Goal: Task Accomplishment & Management: Use online tool/utility

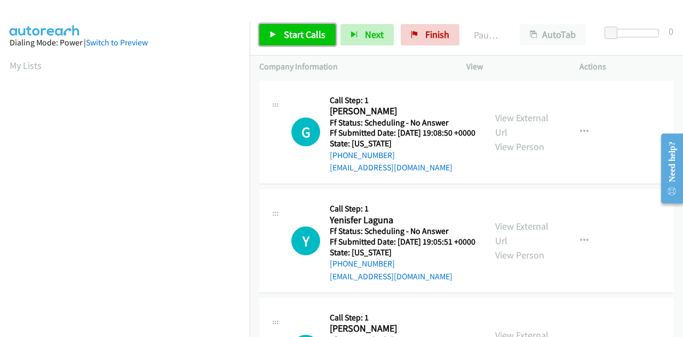
click at [316, 39] on span "Start Calls" at bounding box center [305, 34] width 42 height 12
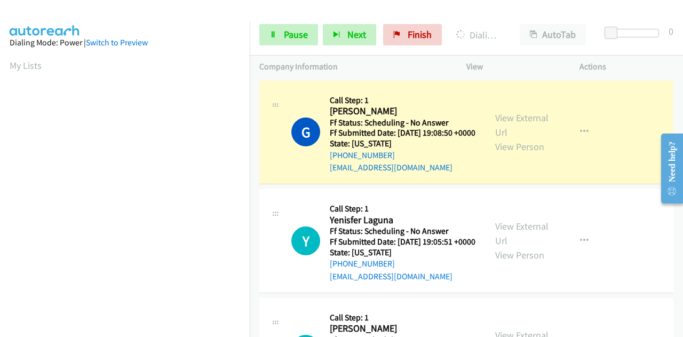
drag, startPoint x: 612, startPoint y: 151, endPoint x: 613, endPoint y: 129, distance: 22.4
click at [613, 151] on div "G Callback Scheduled Call Step: 1 Gabriel Grynsztein America/Chicago Ff Status:…" at bounding box center [466, 133] width 414 height 104
click at [501, 122] on link "View External Url" at bounding box center [521, 125] width 53 height 27
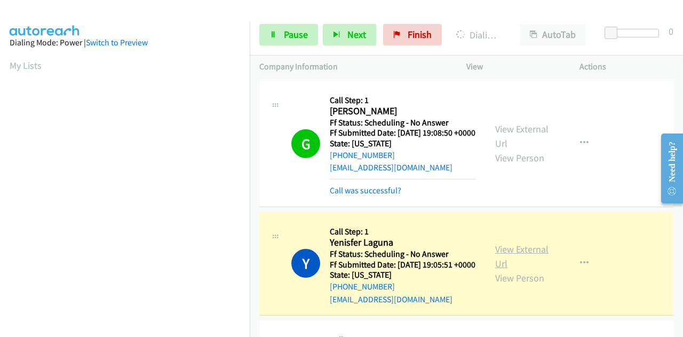
click at [500, 264] on link "View External Url" at bounding box center [521, 256] width 53 height 27
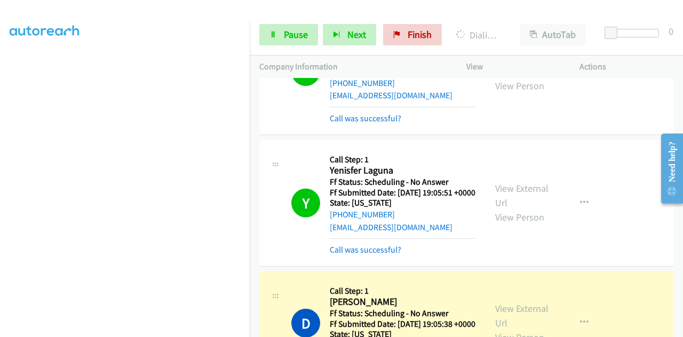
scroll to position [160, 0]
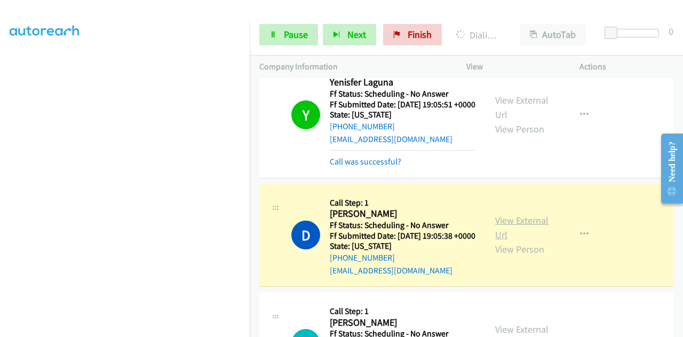
click at [511, 241] on link "View External Url" at bounding box center [521, 227] width 53 height 27
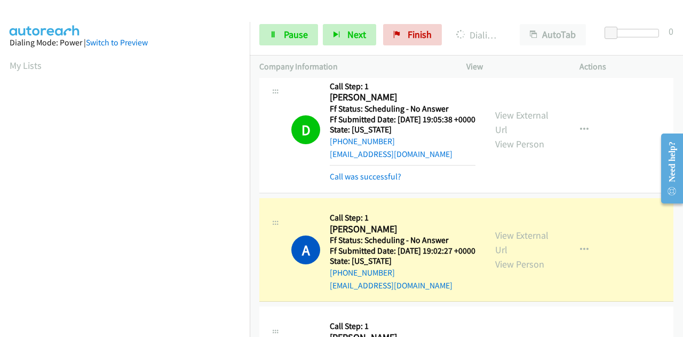
scroll to position [320, 0]
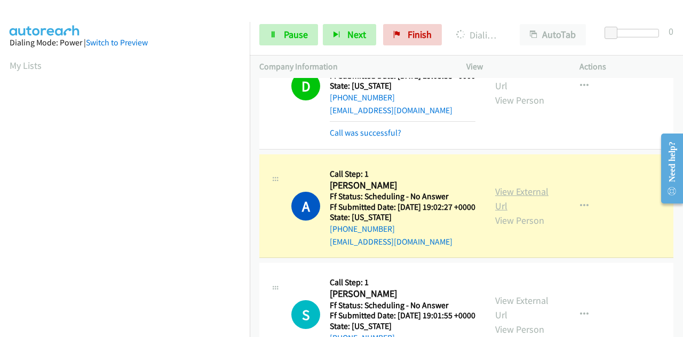
click at [504, 212] on link "View External Url" at bounding box center [521, 198] width 53 height 27
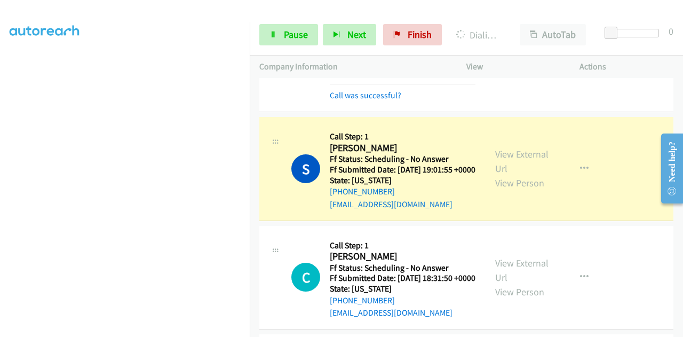
scroll to position [427, 0]
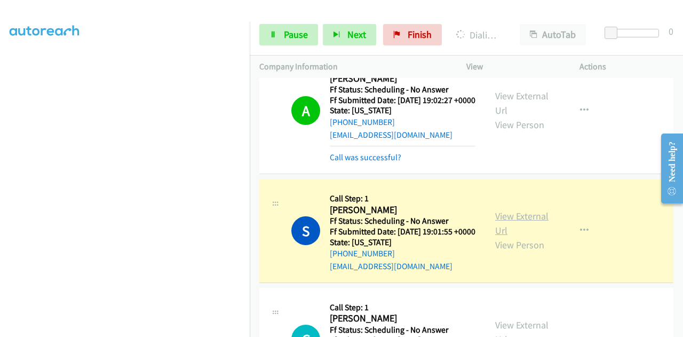
click at [527, 236] on link "View External Url" at bounding box center [521, 223] width 53 height 27
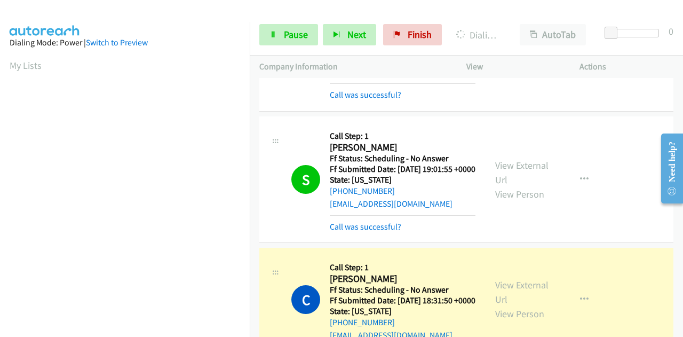
scroll to position [587, 0]
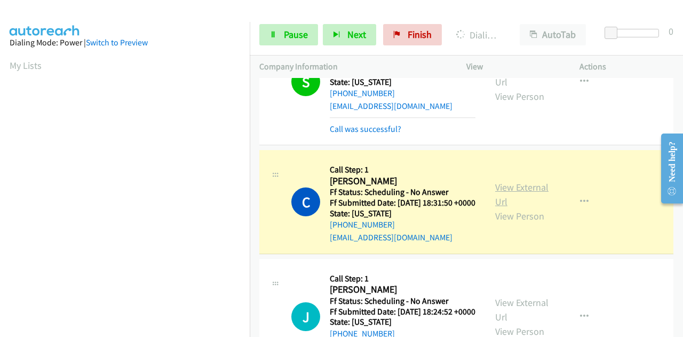
click at [519, 208] on link "View External Url" at bounding box center [521, 194] width 53 height 27
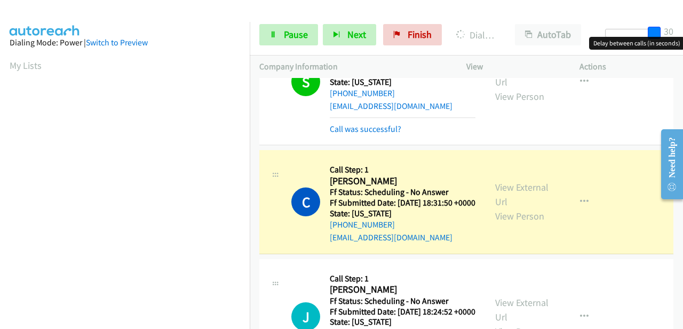
drag, startPoint x: 612, startPoint y: 32, endPoint x: 507, endPoint y: 72, distance: 112.0
click at [683, 40] on body "Start Calls Pause Next Finish Dialing Callie Zeiler AutoTab AutoTab 30 Company …" at bounding box center [341, 25] width 683 height 51
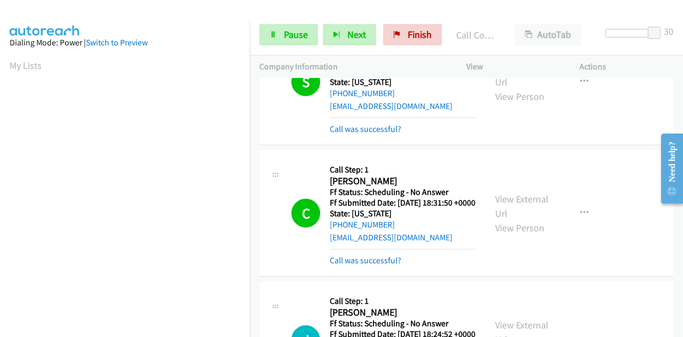
scroll to position [262, 0]
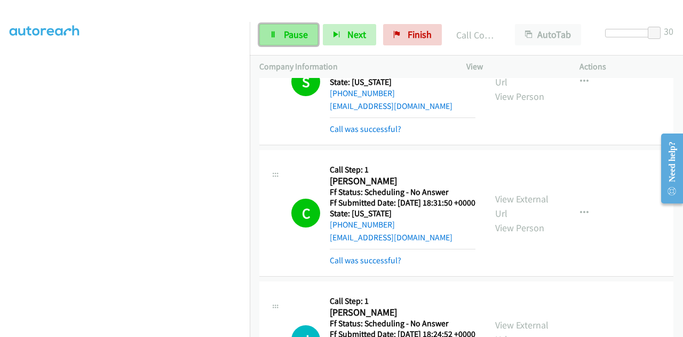
click at [295, 43] on link "Pause" at bounding box center [288, 34] width 59 height 21
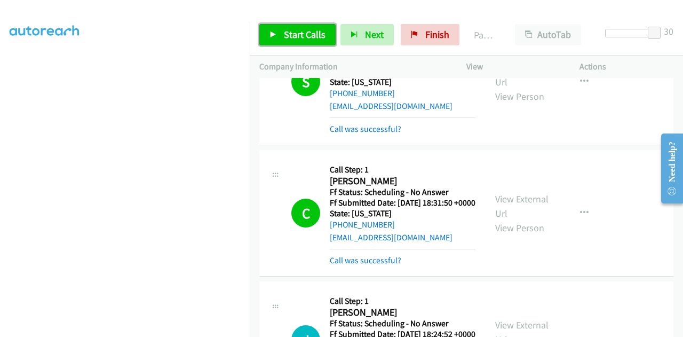
click at [295, 43] on link "Start Calls" at bounding box center [297, 34] width 76 height 21
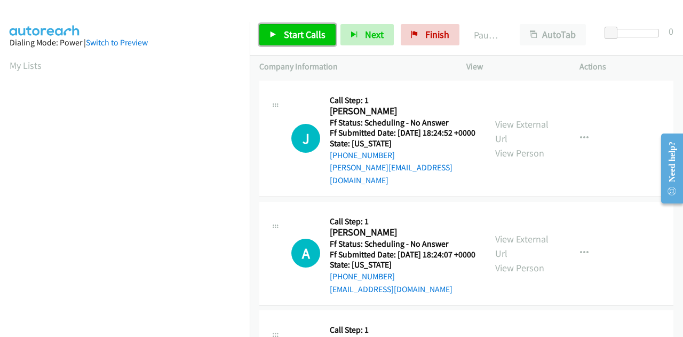
click at [284, 33] on span "Start Calls" at bounding box center [305, 34] width 42 height 12
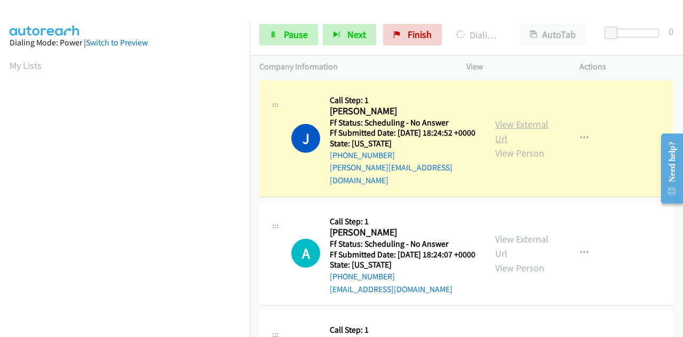
click at [510, 122] on link "View External Url" at bounding box center [521, 131] width 53 height 27
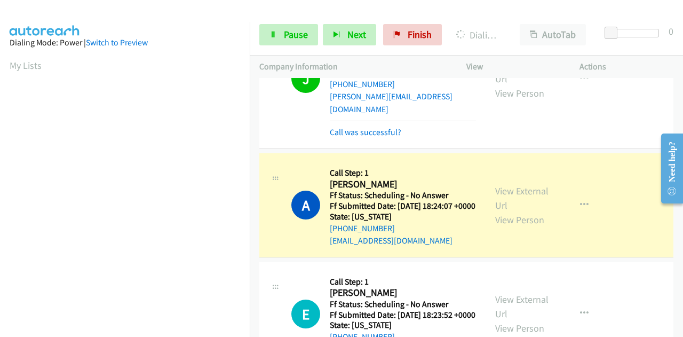
scroll to position [160, 0]
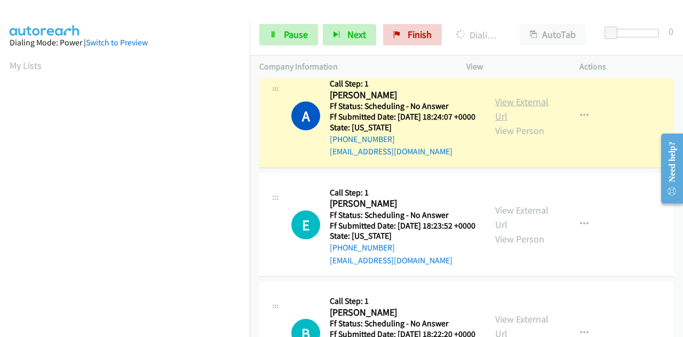
click at [527, 105] on link "View External Url" at bounding box center [521, 109] width 53 height 27
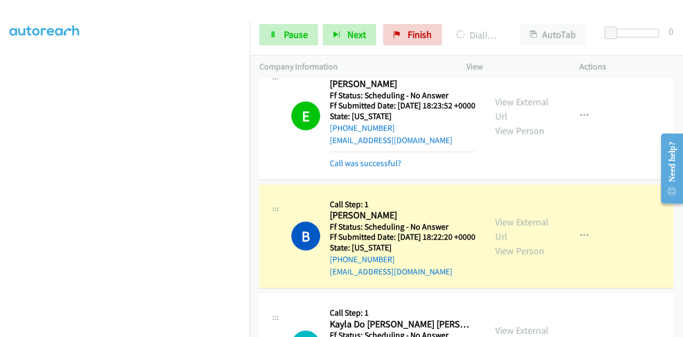
scroll to position [214, 0]
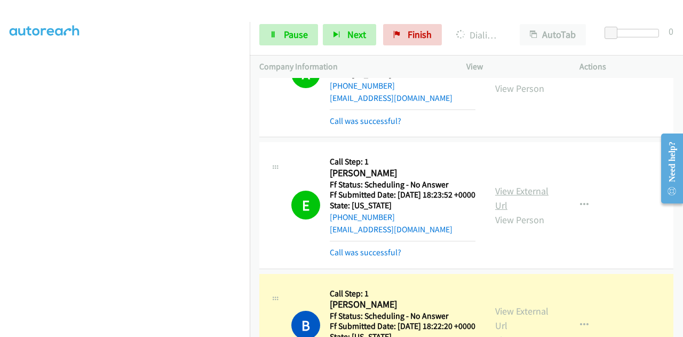
click at [516, 203] on link "View External Url" at bounding box center [521, 198] width 53 height 27
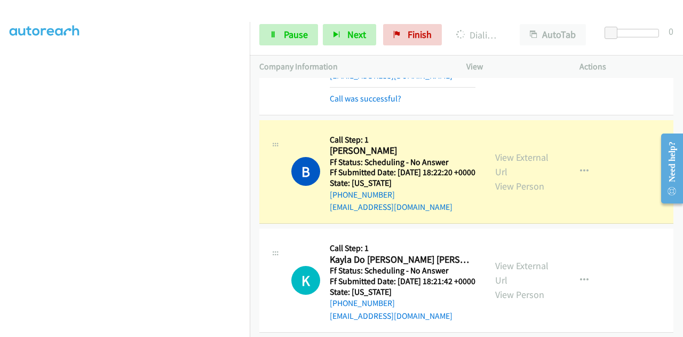
scroll to position [374, 0]
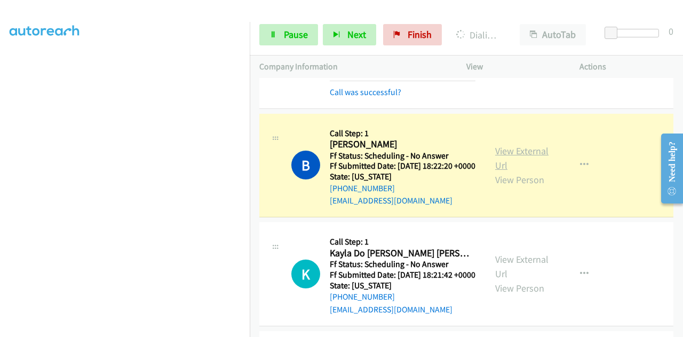
click at [539, 171] on link "View External Url" at bounding box center [521, 158] width 53 height 27
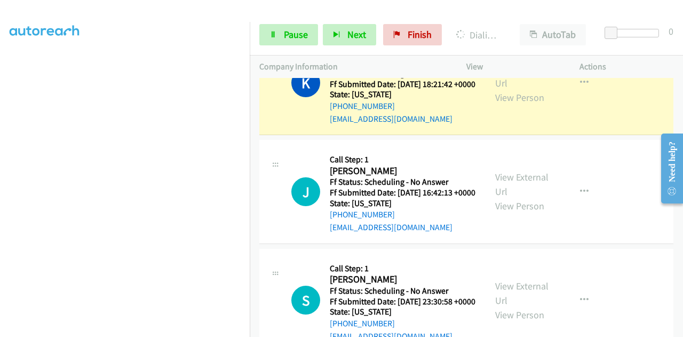
scroll to position [155, 0]
click at [266, 31] on link "Pause" at bounding box center [288, 34] width 59 height 21
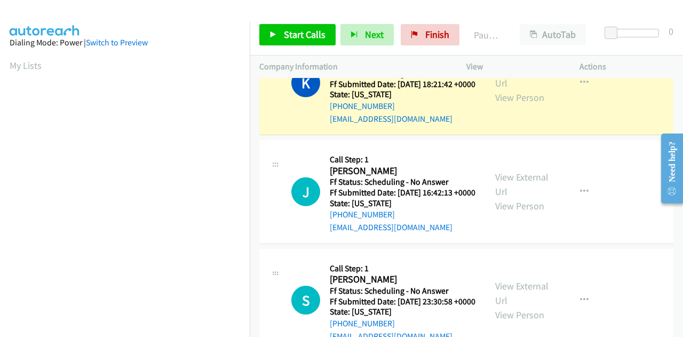
scroll to position [262, 0]
click at [498, 89] on link "View External Url" at bounding box center [521, 75] width 53 height 27
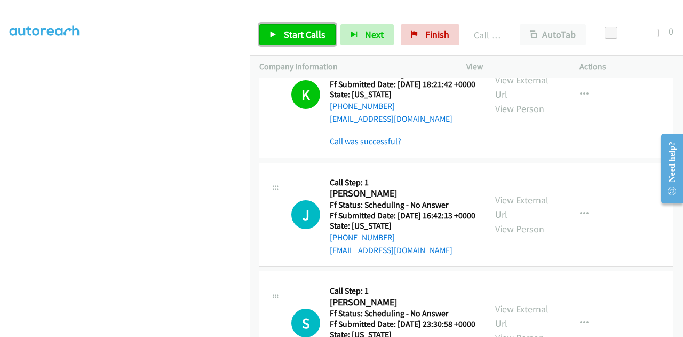
click at [305, 26] on link "Start Calls" at bounding box center [297, 34] width 76 height 21
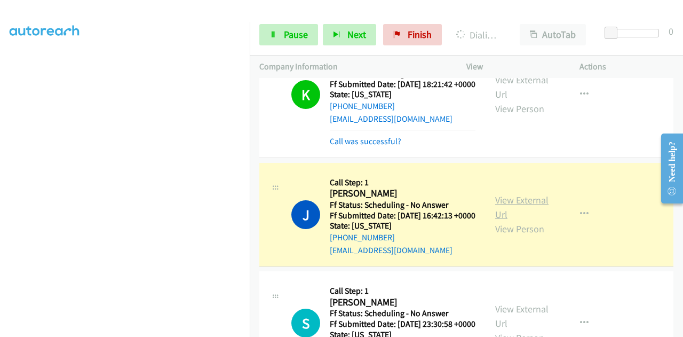
click at [501, 220] on link "View External Url" at bounding box center [521, 207] width 53 height 27
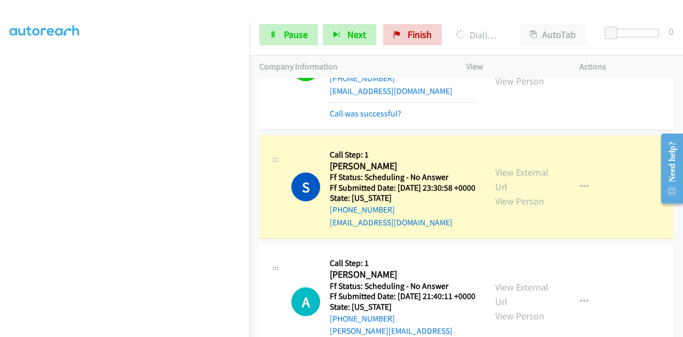
scroll to position [747, 0]
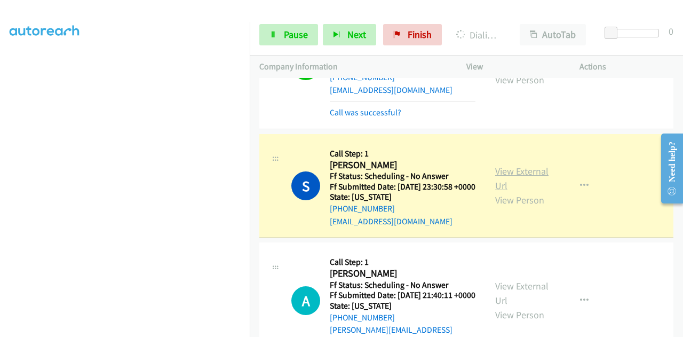
click at [531, 192] on link "View External Url" at bounding box center [521, 178] width 53 height 27
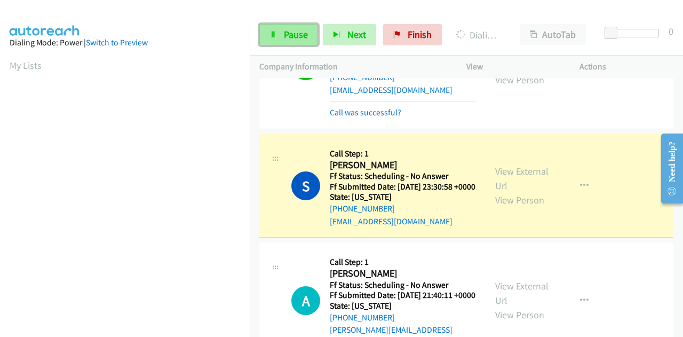
drag, startPoint x: 278, startPoint y: 30, endPoint x: 269, endPoint y: 30, distance: 9.1
click at [279, 30] on link "Pause" at bounding box center [288, 34] width 59 height 21
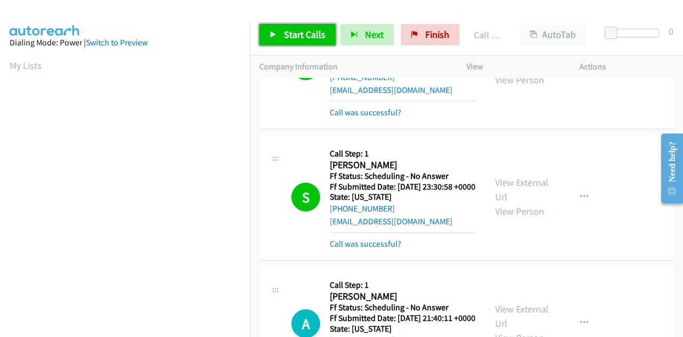
click at [315, 35] on span "Start Calls" at bounding box center [305, 34] width 42 height 12
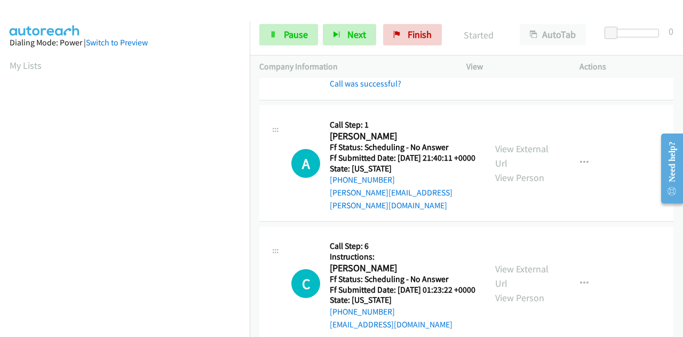
scroll to position [961, 0]
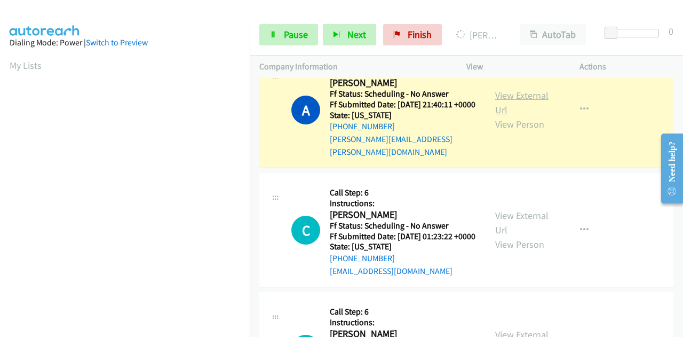
click at [519, 116] on link "View External Url" at bounding box center [521, 102] width 53 height 27
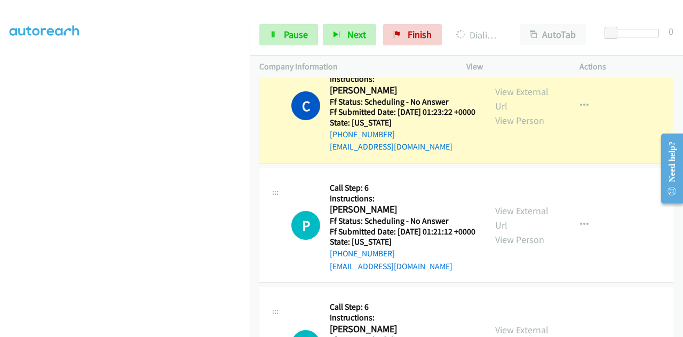
scroll to position [1121, 0]
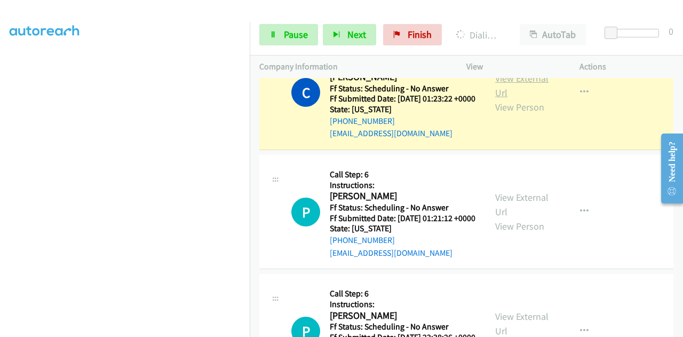
click at [510, 99] on link "View External Url" at bounding box center [521, 85] width 53 height 27
click at [285, 31] on span "Pause" at bounding box center [296, 34] width 24 height 12
click at [291, 36] on span "Pause" at bounding box center [296, 34] width 24 height 12
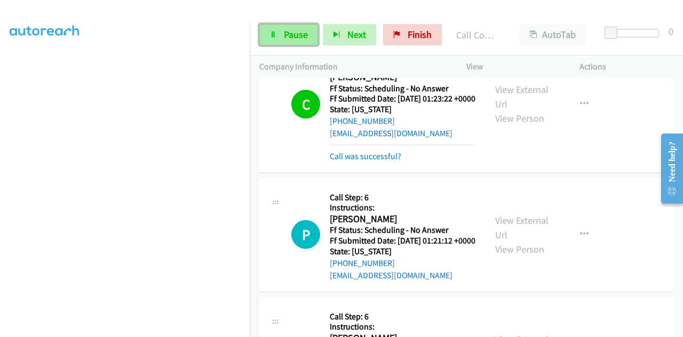
click at [290, 35] on div "Start Calls Pause Next Finish" at bounding box center [352, 34] width 187 height 21
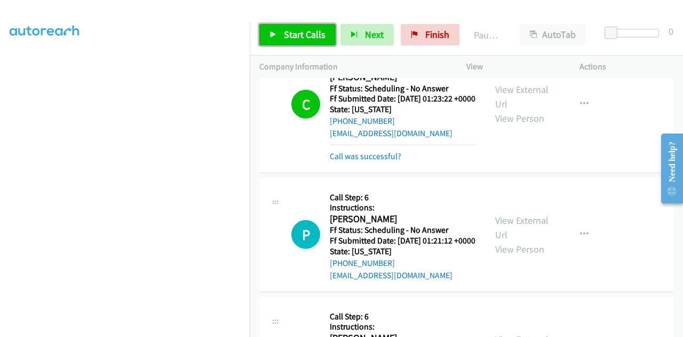
click at [297, 41] on link "Start Calls" at bounding box center [297, 34] width 76 height 21
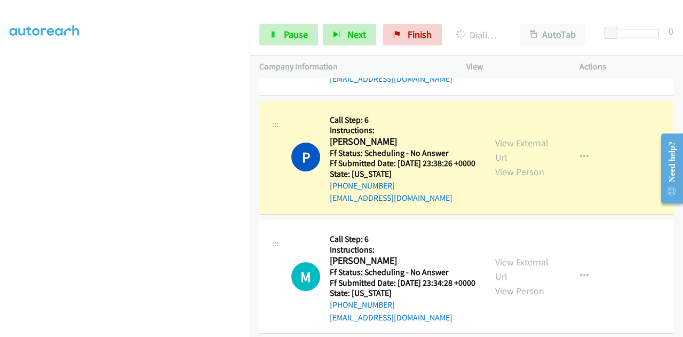
scroll to position [1335, 0]
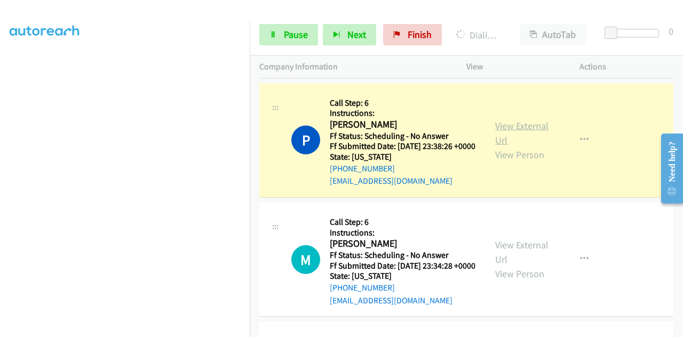
click at [499, 146] on link "View External Url" at bounding box center [521, 133] width 53 height 27
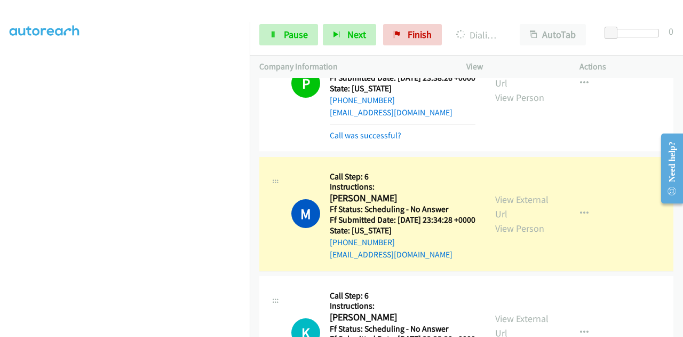
scroll to position [1495, 0]
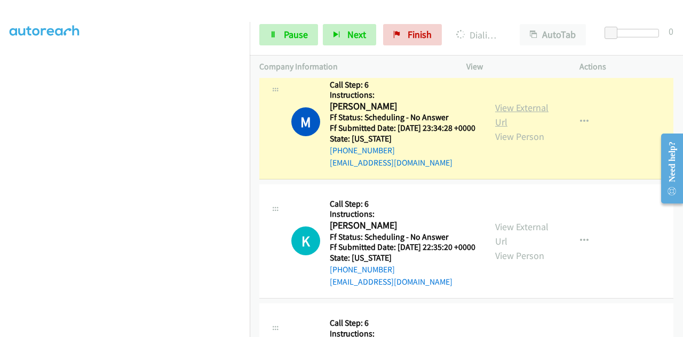
click at [510, 128] on link "View External Url" at bounding box center [521, 114] width 53 height 27
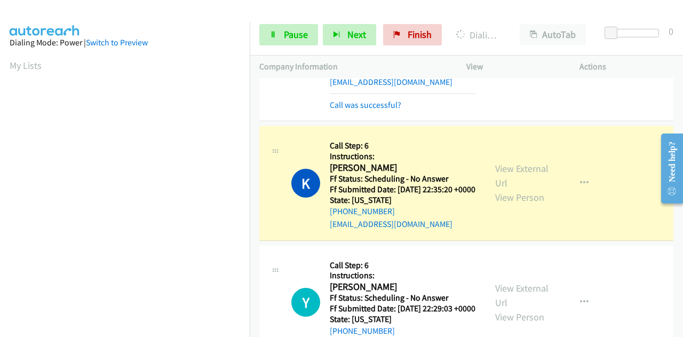
scroll to position [1655, 0]
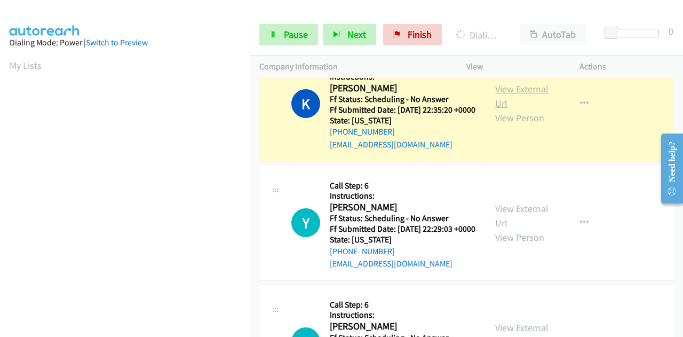
click at [504, 109] on link "View External Url" at bounding box center [521, 96] width 53 height 27
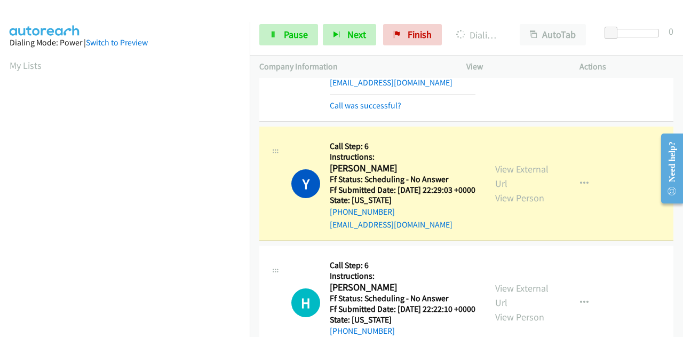
scroll to position [1815, 0]
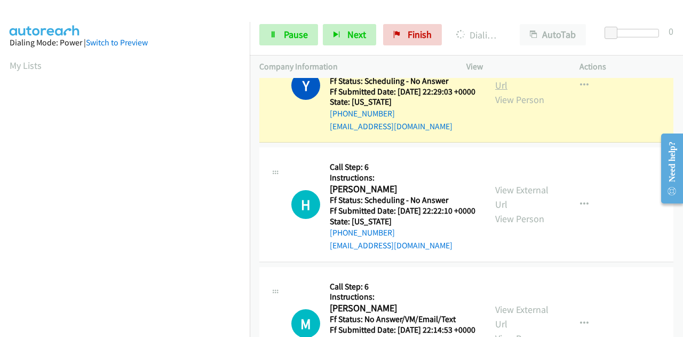
click at [517, 91] on link "View External Url" at bounding box center [521, 78] width 53 height 27
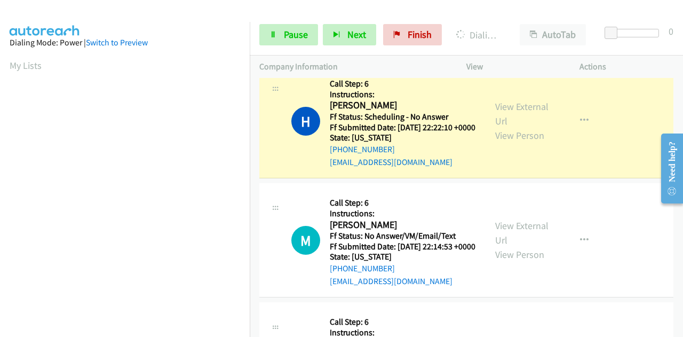
scroll to position [1922, 0]
click at [514, 127] on link "View External Url" at bounding box center [521, 113] width 53 height 27
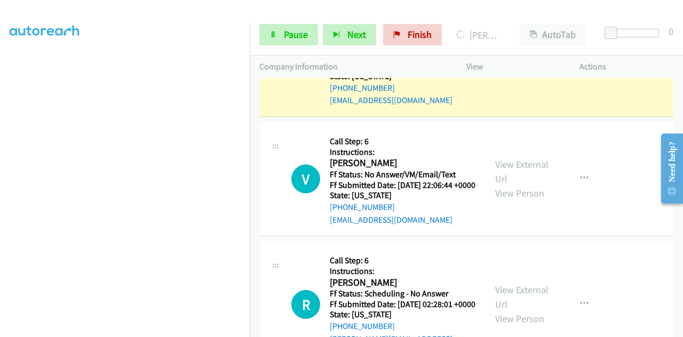
scroll to position [2135, 0]
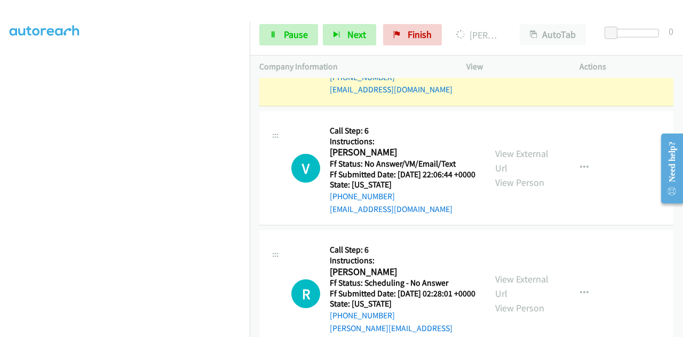
click at [531, 55] on link "View External Url" at bounding box center [521, 41] width 53 height 27
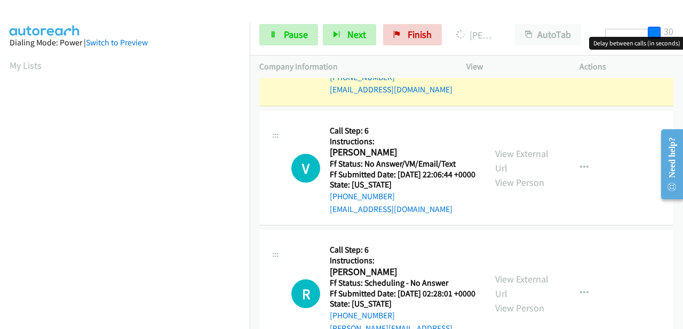
drag, startPoint x: 613, startPoint y: 27, endPoint x: 683, endPoint y: 29, distance: 69.4
click at [683, 29] on div "Start Calls Pause Next Finish Dialing Morgan Mc Neely AutoTab AutoTab 30" at bounding box center [466, 34] width 433 height 41
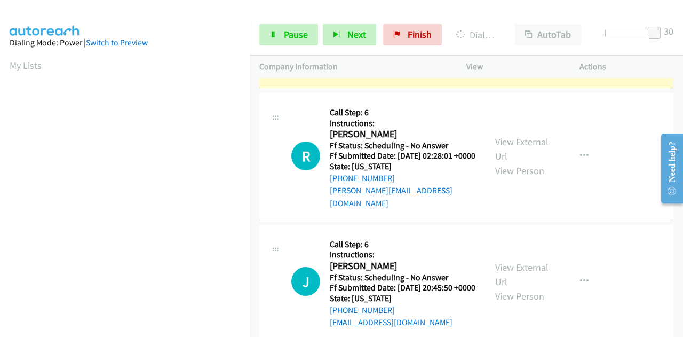
scroll to position [262, 0]
click at [496, 37] on link "View External Url" at bounding box center [521, 23] width 53 height 27
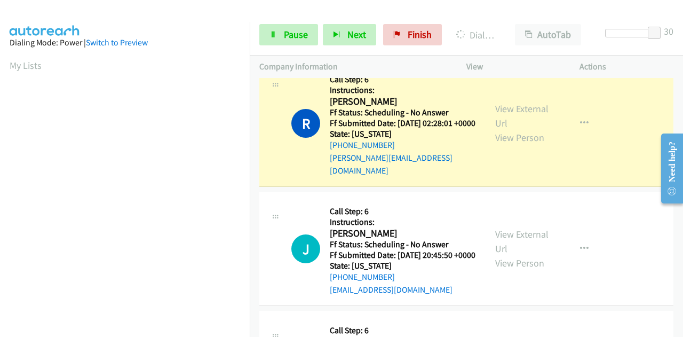
scroll to position [2402, 0]
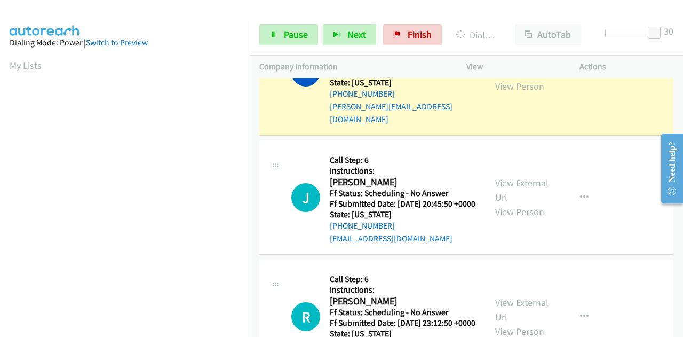
click at [509, 78] on link "View External Url" at bounding box center [521, 64] width 53 height 27
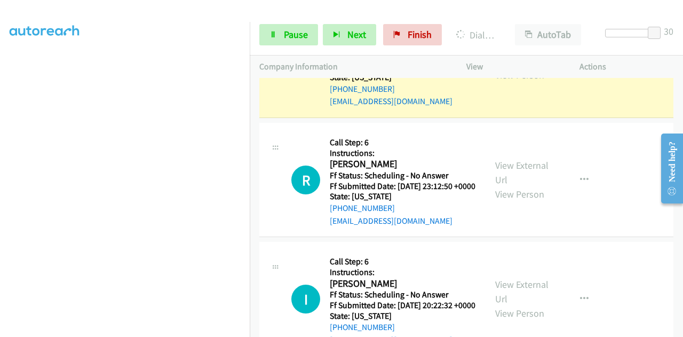
scroll to position [2562, 0]
click at [506, 66] on link "View External Url" at bounding box center [521, 53] width 53 height 27
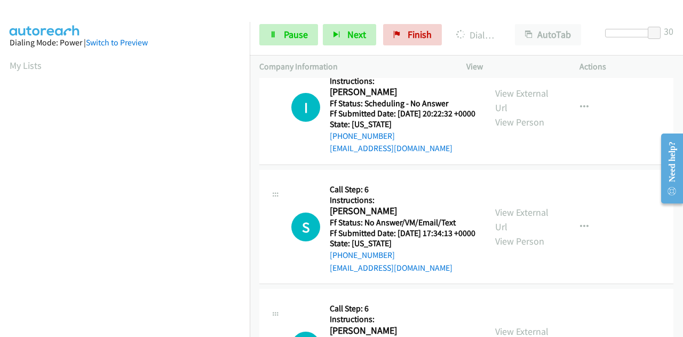
scroll to position [262, 0]
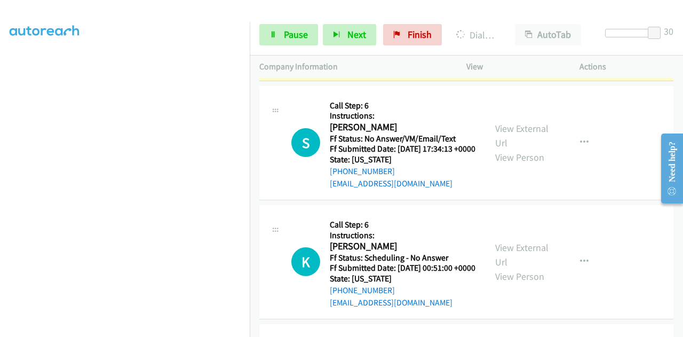
click at [504, 30] on link "View External Url" at bounding box center [521, 16] width 53 height 27
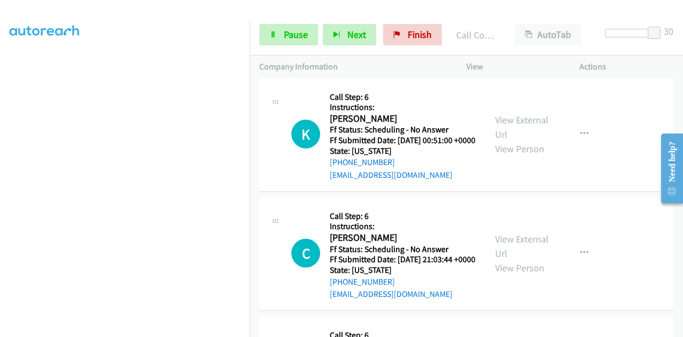
scroll to position [3043, 0]
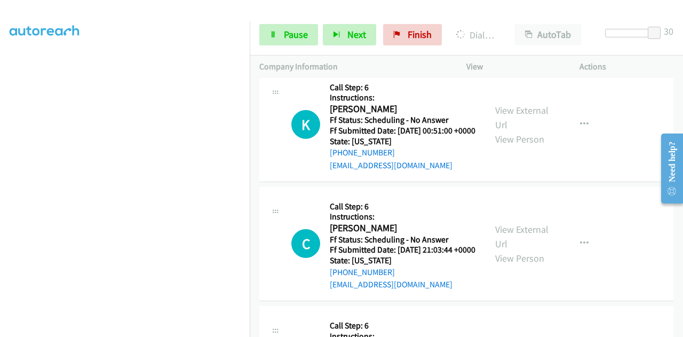
click at [282, 35] on link "Pause" at bounding box center [288, 34] width 59 height 21
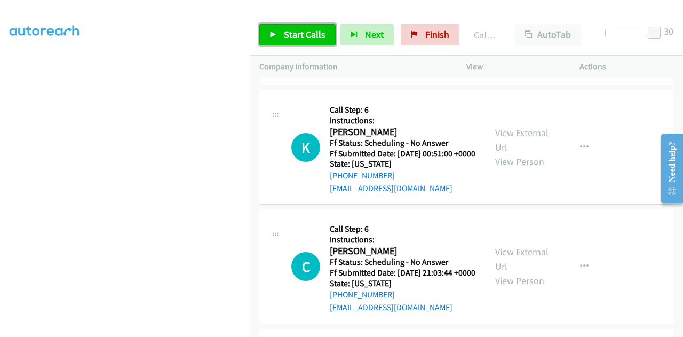
click at [286, 29] on span "Start Calls" at bounding box center [305, 34] width 42 height 12
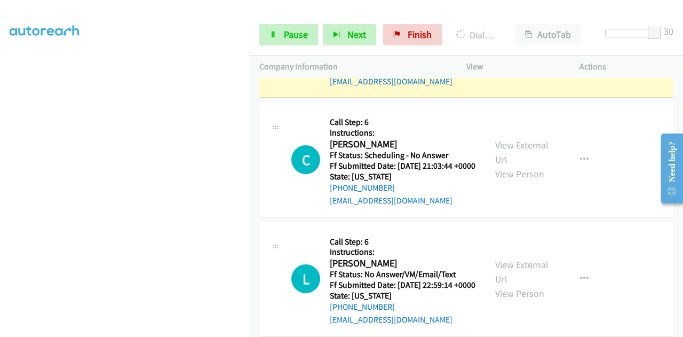
click at [510, 46] on link "View External Url" at bounding box center [521, 33] width 53 height 27
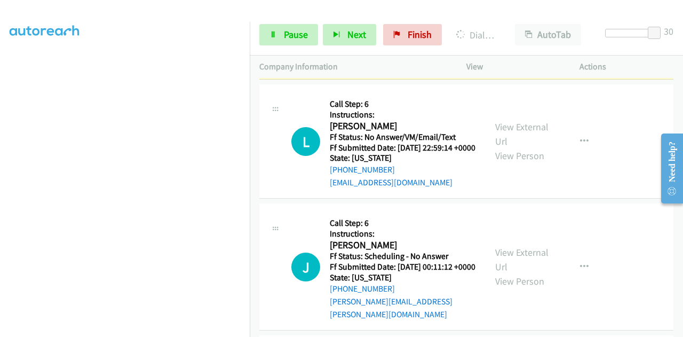
click at [504, 28] on link "View External Url" at bounding box center [521, 15] width 53 height 27
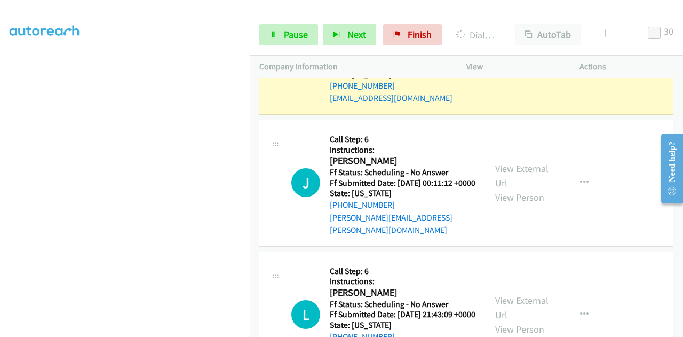
click at [509, 64] on link "View External Url" at bounding box center [521, 50] width 53 height 27
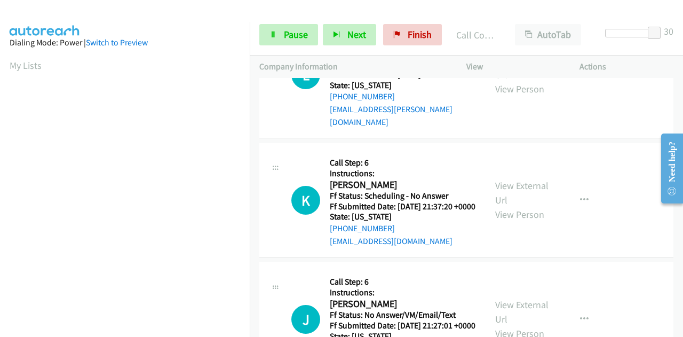
scroll to position [3684, 0]
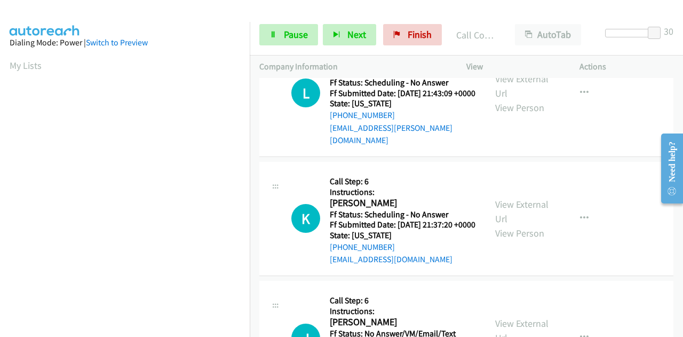
scroll to position [262, 0]
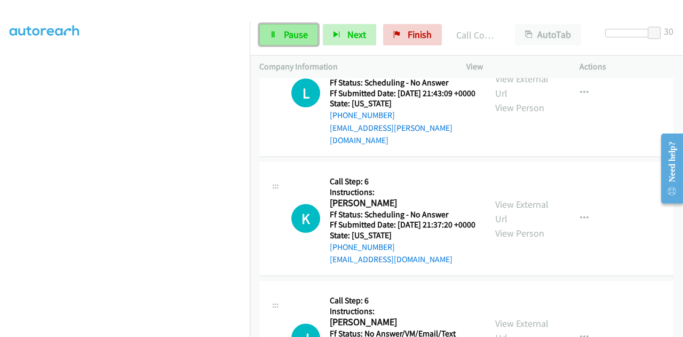
click at [295, 31] on span "Pause" at bounding box center [296, 34] width 24 height 12
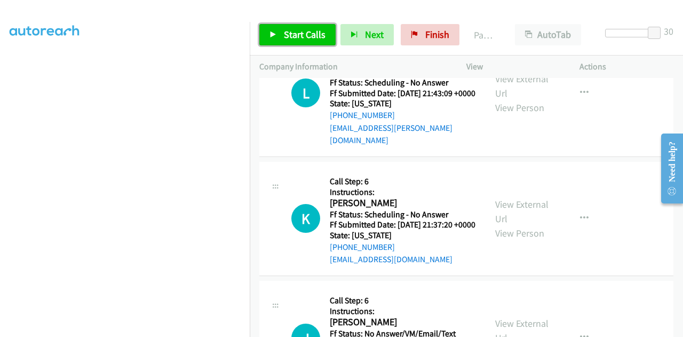
click at [292, 31] on span "Start Calls" at bounding box center [305, 34] width 42 height 12
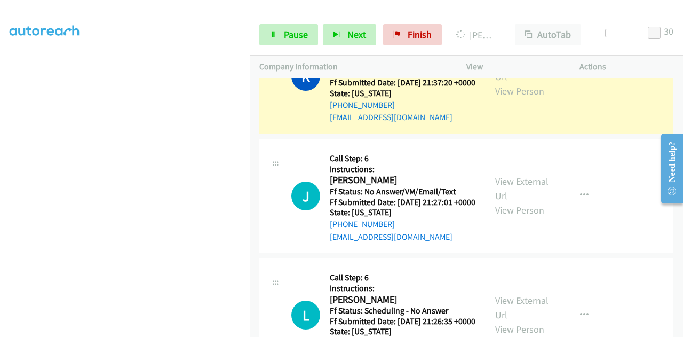
scroll to position [3844, 0]
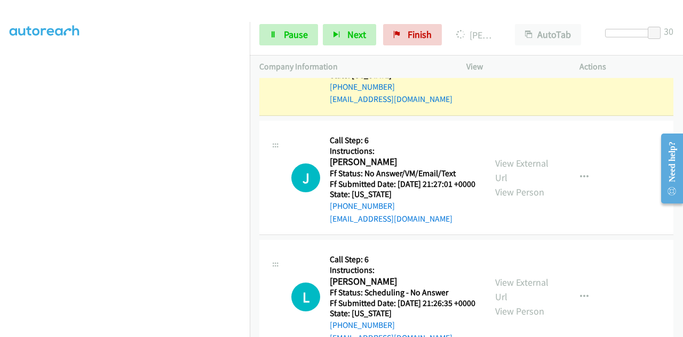
click at [525, 65] on link "View External Url" at bounding box center [521, 51] width 53 height 27
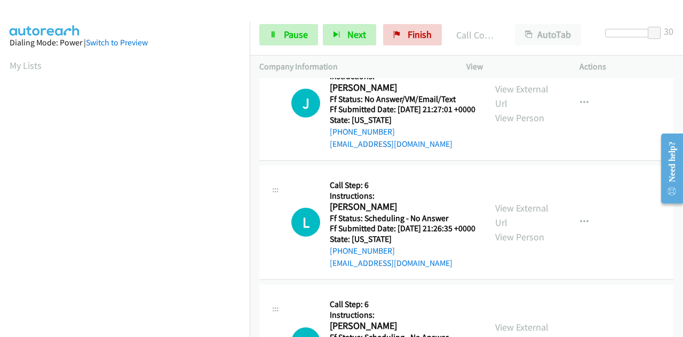
scroll to position [4057, 0]
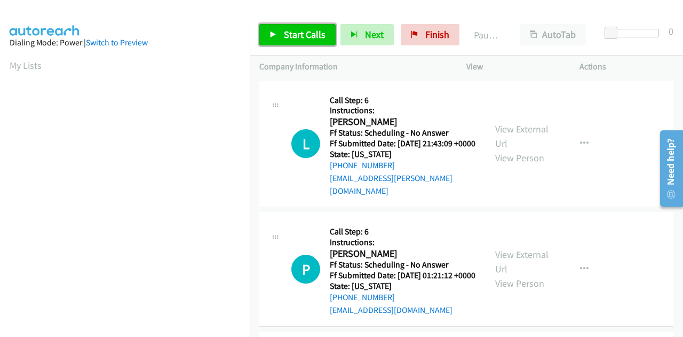
click at [295, 38] on span "Start Calls" at bounding box center [305, 34] width 42 height 12
click at [309, 38] on span "Start Calls" at bounding box center [305, 34] width 42 height 12
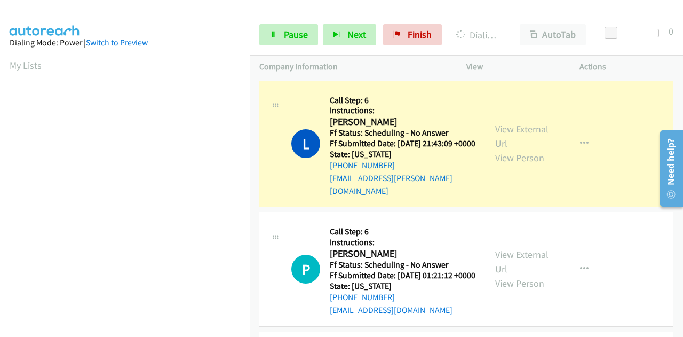
scroll to position [262, 0]
click at [495, 131] on link "View External Url" at bounding box center [521, 136] width 53 height 27
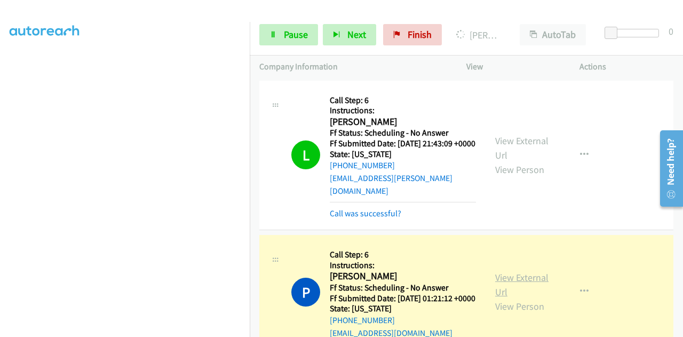
click at [499, 280] on link "View External Url" at bounding box center [521, 284] width 53 height 27
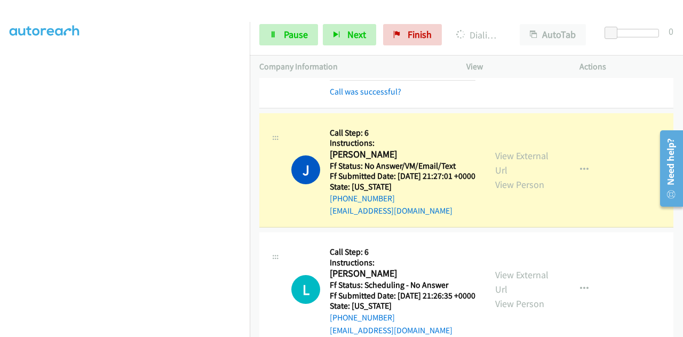
scroll to position [267, 0]
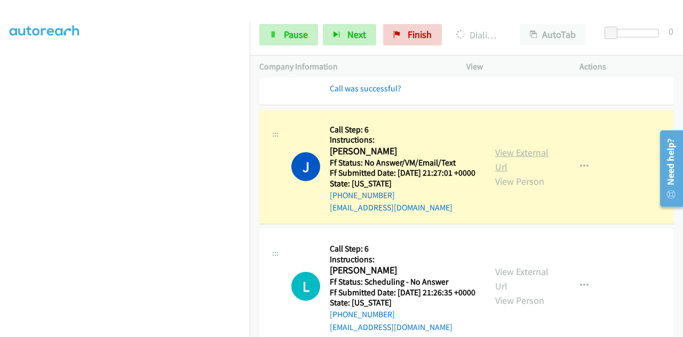
click at [532, 166] on link "View External Url" at bounding box center [521, 159] width 53 height 27
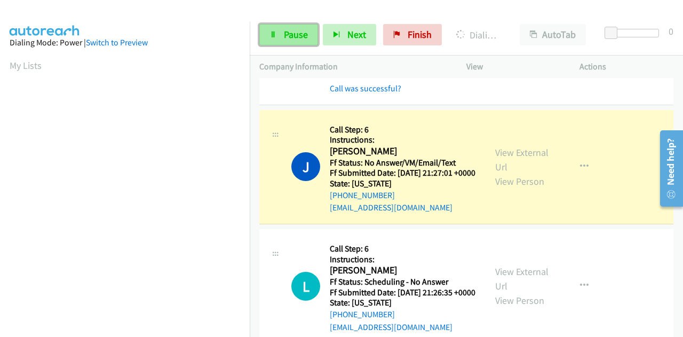
click at [293, 40] on span "Pause" at bounding box center [296, 34] width 24 height 12
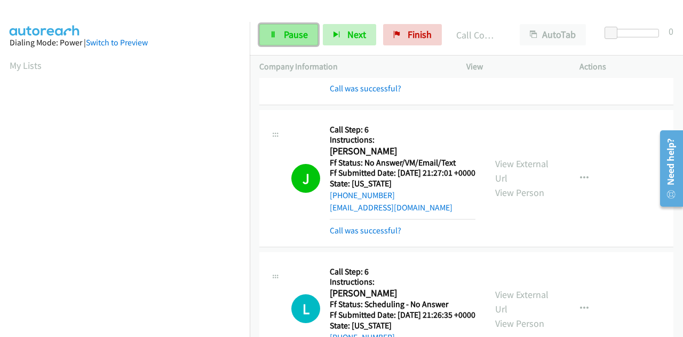
click at [287, 35] on span "Pause" at bounding box center [296, 34] width 24 height 12
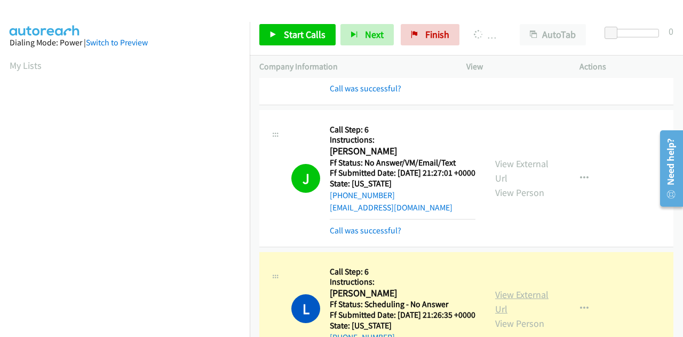
scroll to position [262, 0]
click at [506, 315] on link "View External Url" at bounding box center [521, 301] width 53 height 27
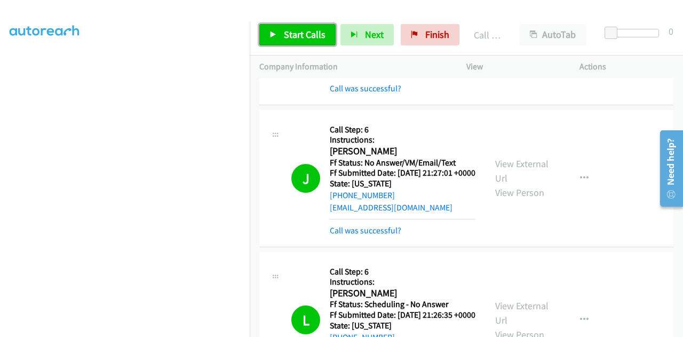
click at [286, 33] on span "Start Calls" at bounding box center [305, 34] width 42 height 12
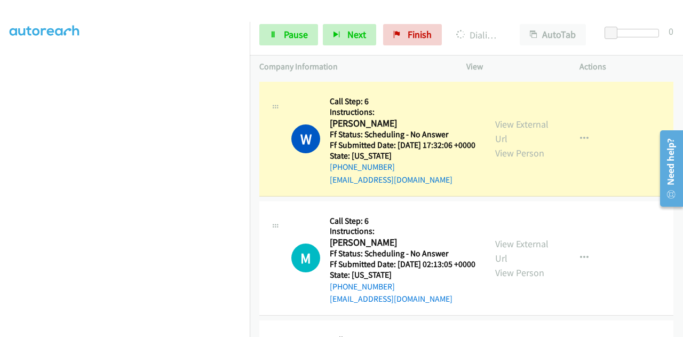
scroll to position [587, 0]
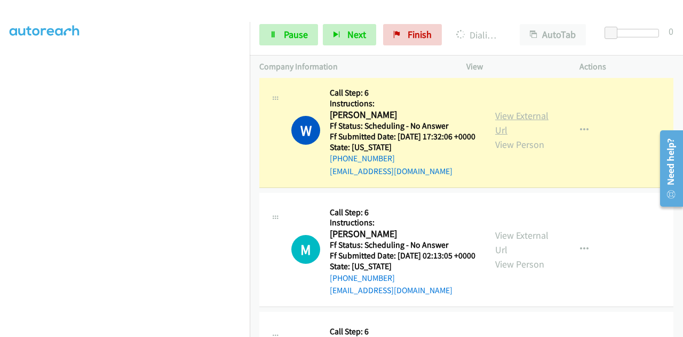
click at [529, 136] on link "View External Url" at bounding box center [521, 122] width 53 height 27
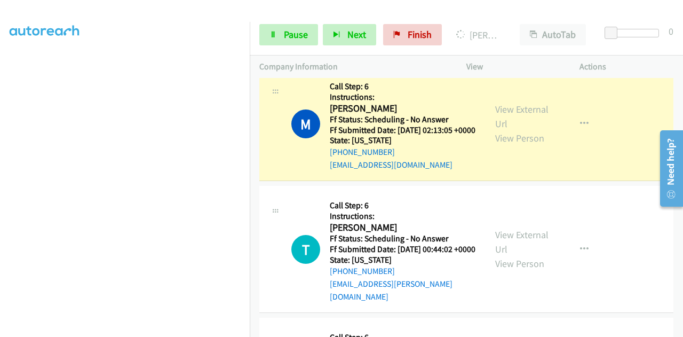
scroll to position [747, 0]
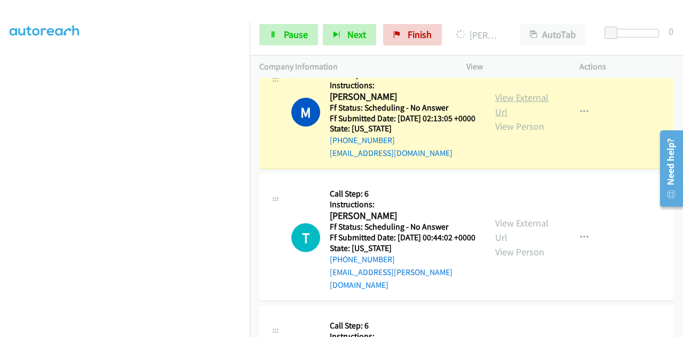
click at [535, 118] on link "View External Url" at bounding box center [521, 104] width 53 height 27
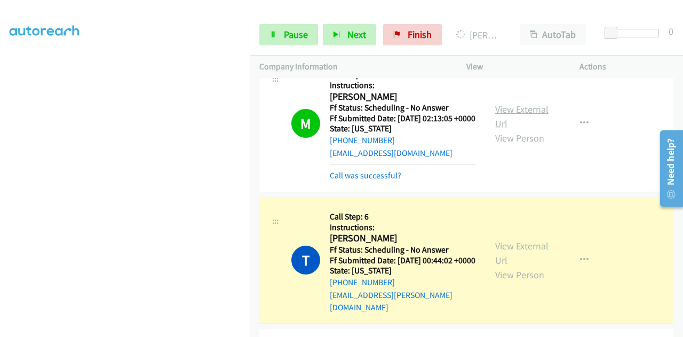
click at [517, 130] on link "View External Url" at bounding box center [521, 116] width 53 height 27
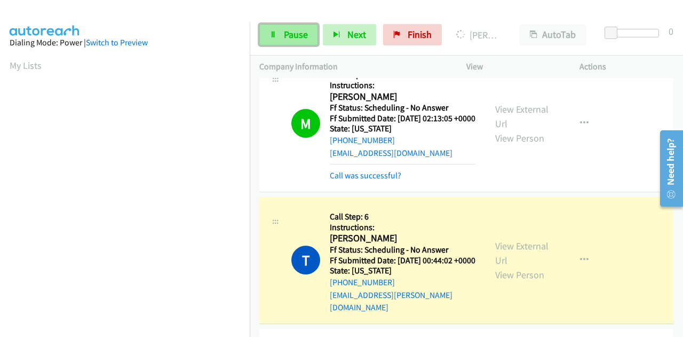
click at [295, 38] on span "Pause" at bounding box center [296, 34] width 24 height 12
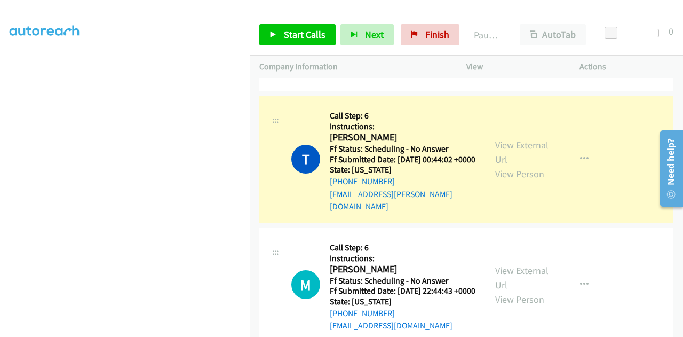
scroll to position [854, 0]
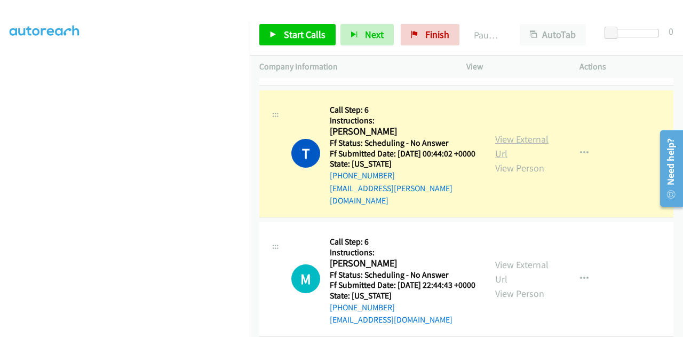
click at [496, 160] on link "View External Url" at bounding box center [521, 146] width 53 height 27
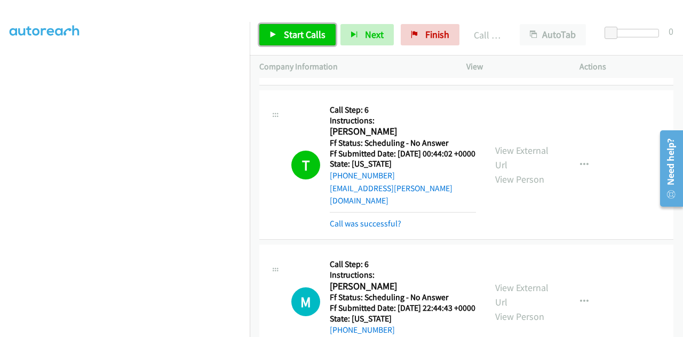
click at [277, 26] on link "Start Calls" at bounding box center [297, 34] width 76 height 21
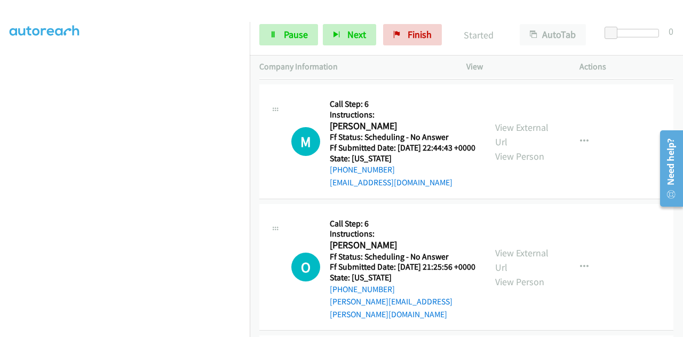
scroll to position [208, 0]
click at [537, 148] on link "View External Url" at bounding box center [521, 134] width 53 height 27
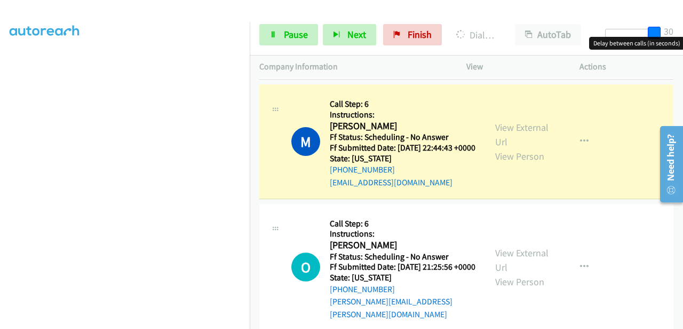
drag, startPoint x: 609, startPoint y: 32, endPoint x: 666, endPoint y: 35, distance: 57.7
click at [666, 35] on div "Start Calls Pause Next Finish Dialing Melissa Thomason AutoTab AutoTab 30" at bounding box center [466, 34] width 433 height 41
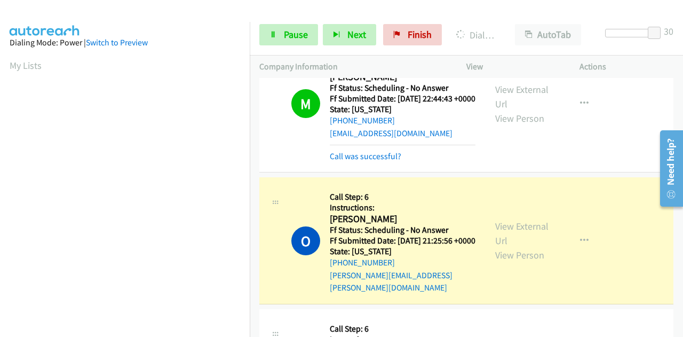
scroll to position [1121, 0]
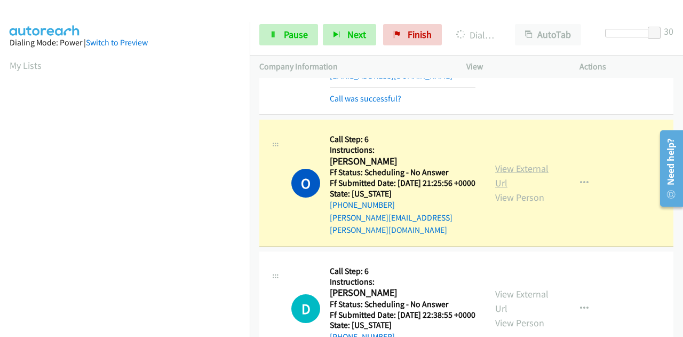
click at [512, 189] on link "View External Url" at bounding box center [521, 175] width 53 height 27
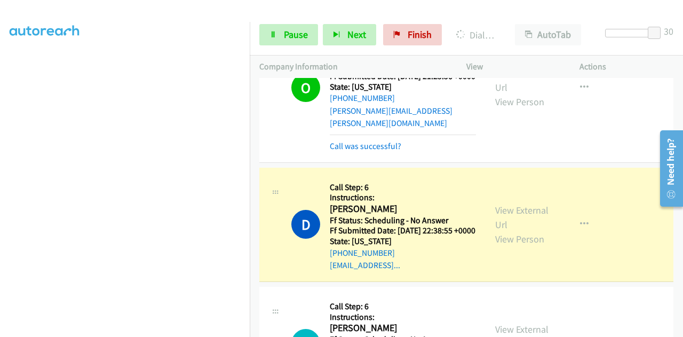
scroll to position [262, 0]
click at [532, 231] on link "View External Url" at bounding box center [521, 217] width 53 height 27
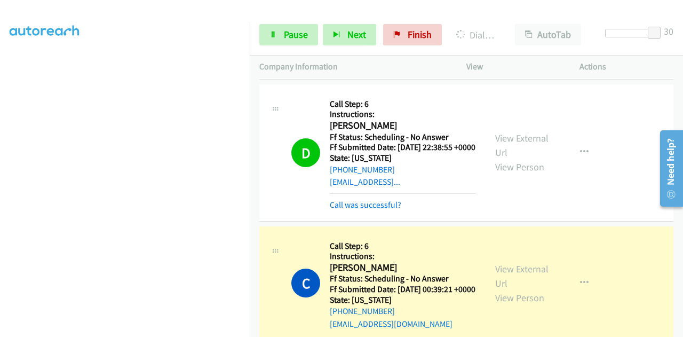
scroll to position [1441, 0]
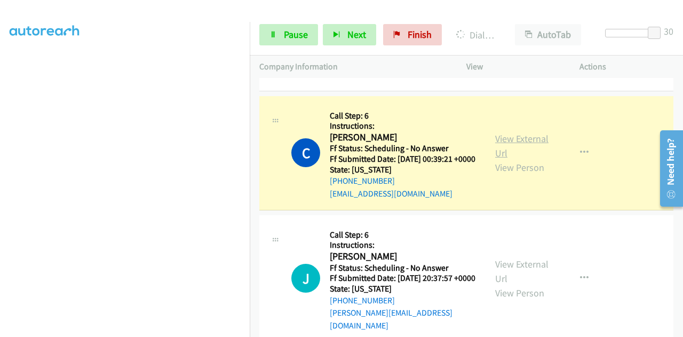
click at [499, 159] on link "View External Url" at bounding box center [521, 145] width 53 height 27
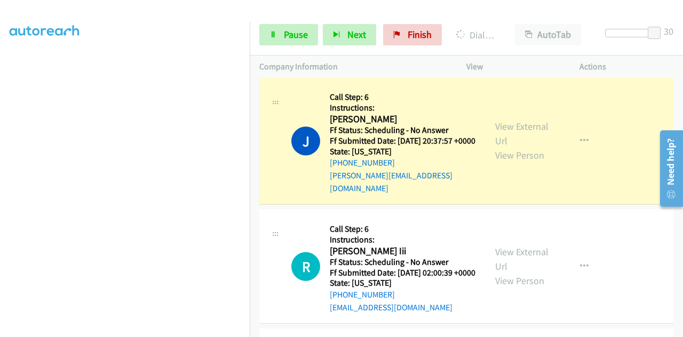
scroll to position [262, 0]
click at [506, 147] on link "View External Url" at bounding box center [521, 133] width 53 height 27
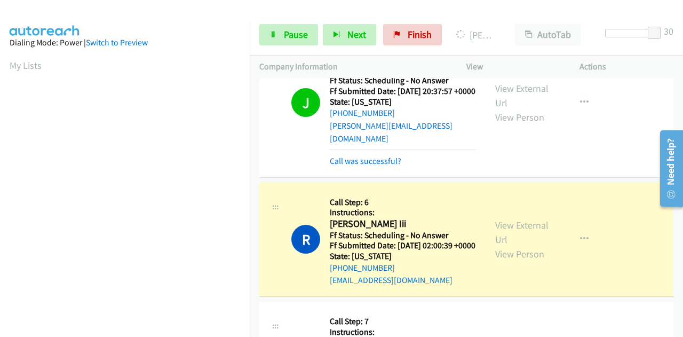
scroll to position [1708, 0]
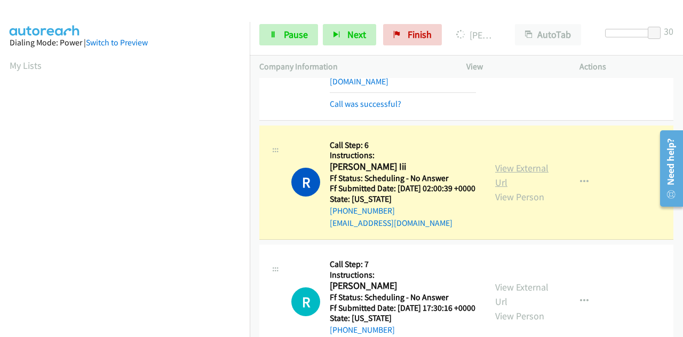
click at [510, 188] on link "View External Url" at bounding box center [521, 175] width 53 height 27
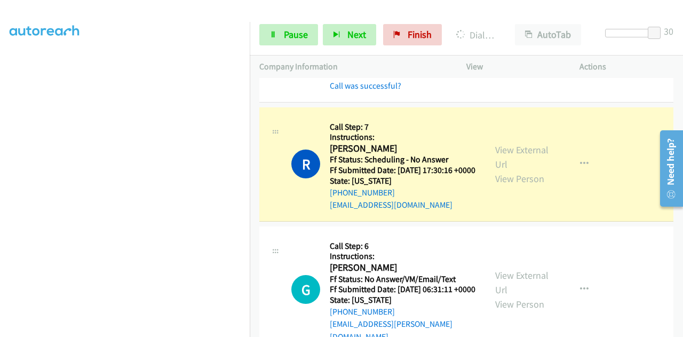
scroll to position [0, 0]
click at [510, 170] on link "View External Url" at bounding box center [521, 157] width 53 height 27
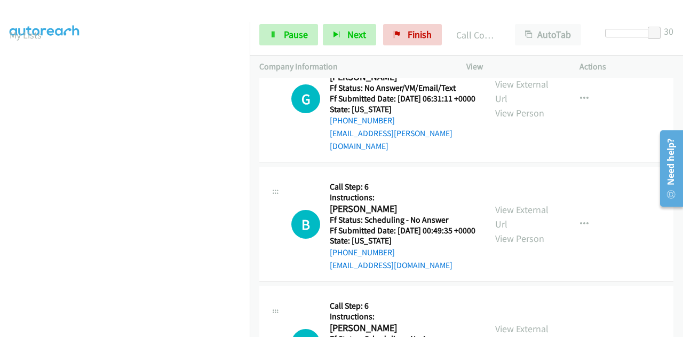
scroll to position [262, 0]
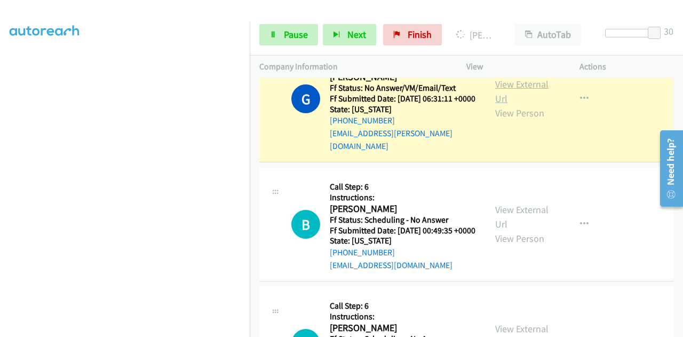
click at [523, 105] on link "View External Url" at bounding box center [521, 91] width 53 height 27
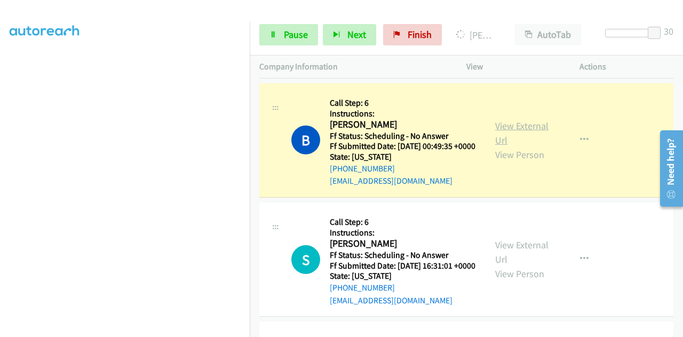
click at [523, 146] on link "View External Url" at bounding box center [521, 133] width 53 height 27
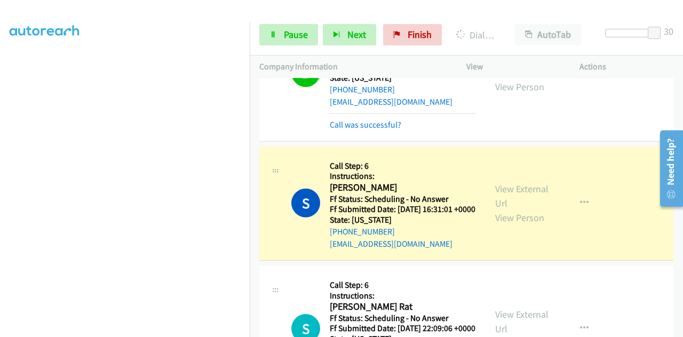
scroll to position [2349, 0]
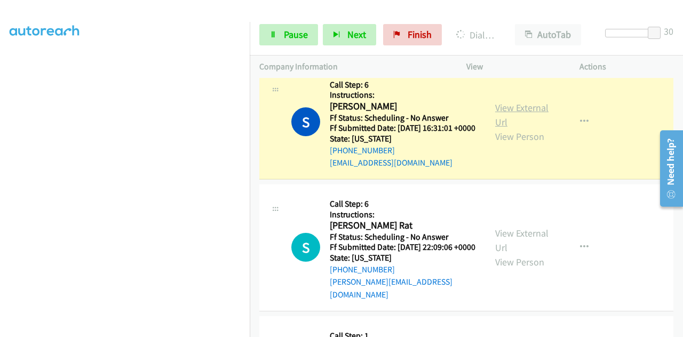
click at [532, 128] on link "View External Url" at bounding box center [521, 114] width 53 height 27
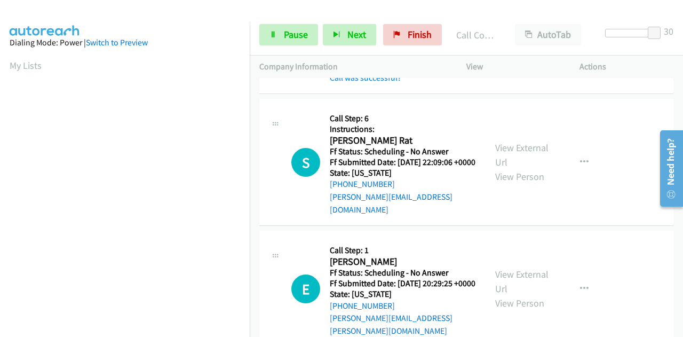
scroll to position [2456, 0]
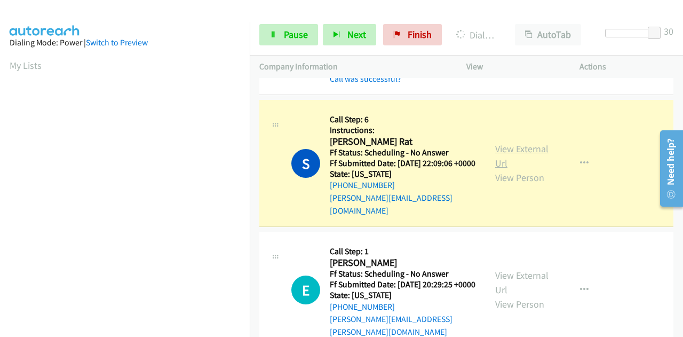
click at [531, 169] on link "View External Url" at bounding box center [521, 156] width 53 height 27
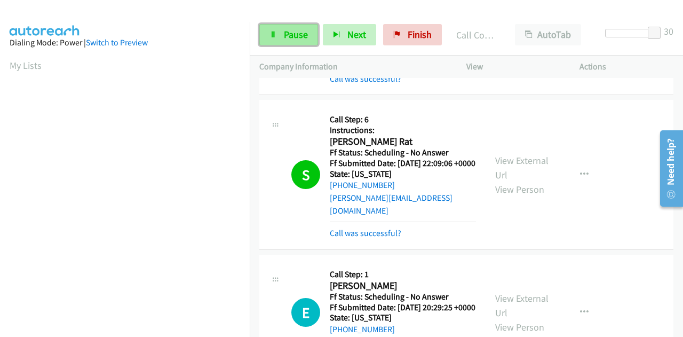
click at [296, 36] on span "Pause" at bounding box center [296, 34] width 24 height 12
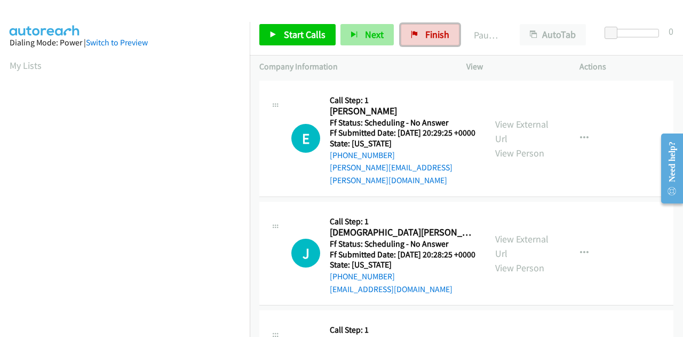
click at [413, 37] on icon at bounding box center [414, 34] width 7 height 7
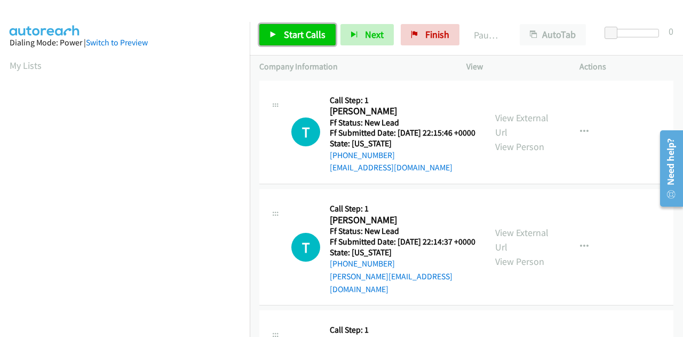
click at [312, 33] on span "Start Calls" at bounding box center [305, 34] width 42 height 12
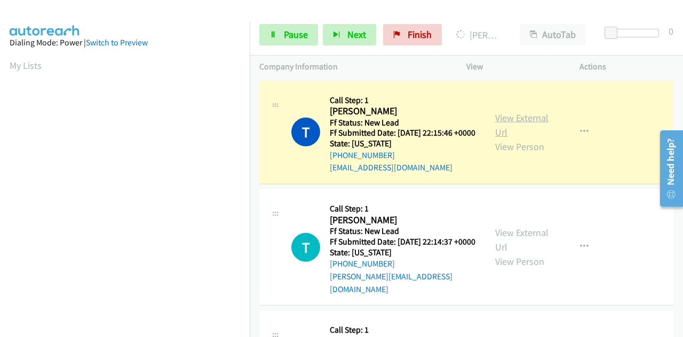
click at [519, 123] on link "View External Url" at bounding box center [521, 125] width 53 height 27
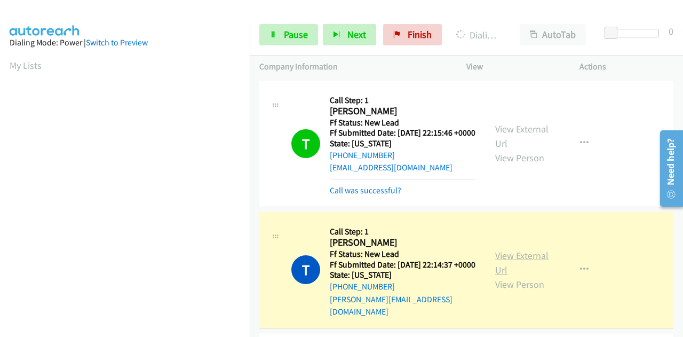
click at [501, 264] on link "View External Url" at bounding box center [521, 262] width 53 height 27
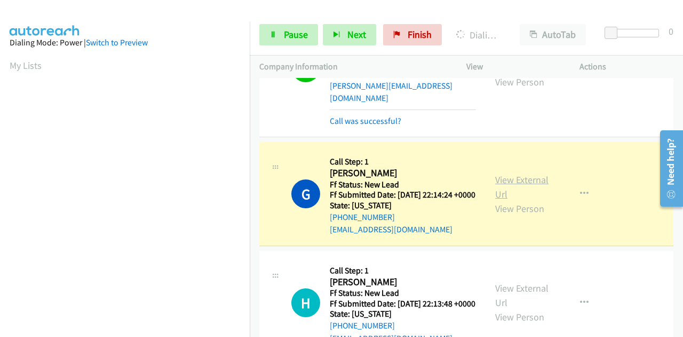
click at [498, 189] on link "View External Url" at bounding box center [521, 187] width 53 height 27
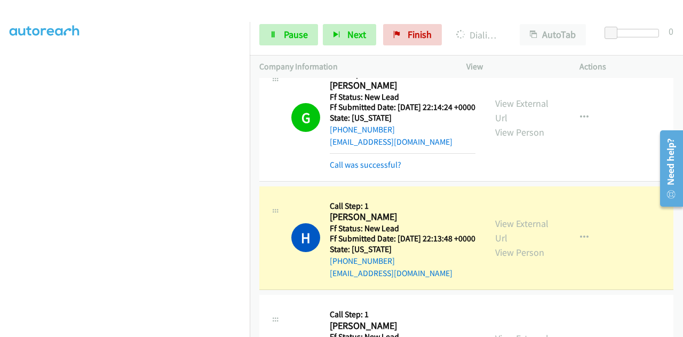
scroll to position [374, 0]
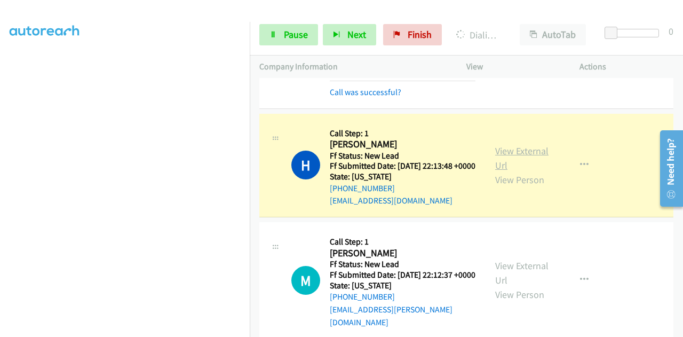
click at [542, 171] on link "View External Url" at bounding box center [521, 158] width 53 height 27
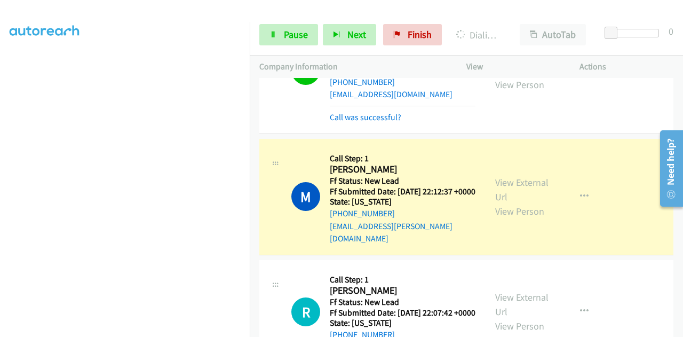
scroll to position [480, 0]
drag, startPoint x: 515, startPoint y: 209, endPoint x: 500, endPoint y: 207, distance: 15.0
click at [517, 202] on link "View External Url" at bounding box center [521, 189] width 53 height 27
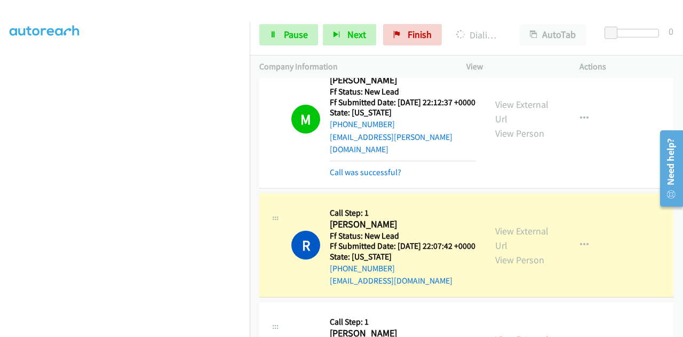
scroll to position [641, 0]
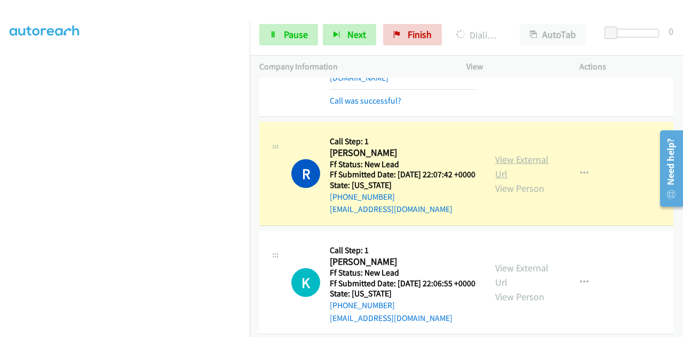
drag, startPoint x: 508, startPoint y: 190, endPoint x: 499, endPoint y: 190, distance: 9.1
click at [516, 180] on link "View External Url" at bounding box center [521, 166] width 53 height 27
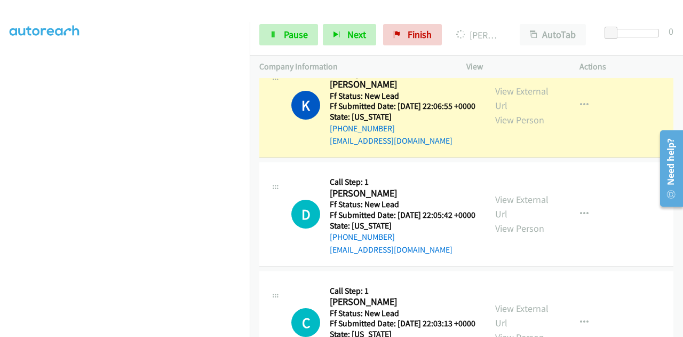
scroll to position [854, 0]
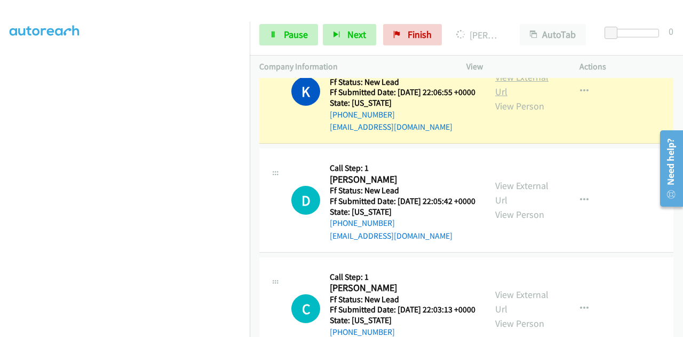
click at [502, 98] on link "View External Url" at bounding box center [521, 84] width 53 height 27
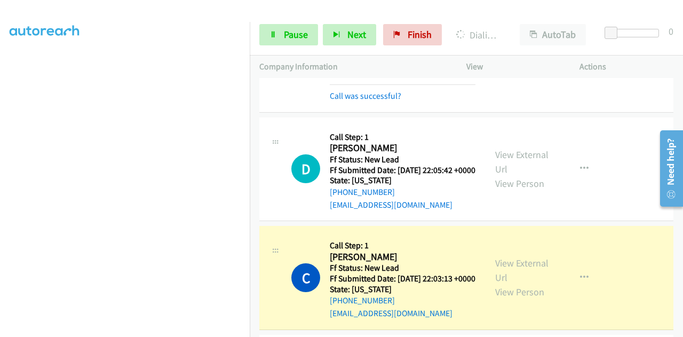
scroll to position [961, 0]
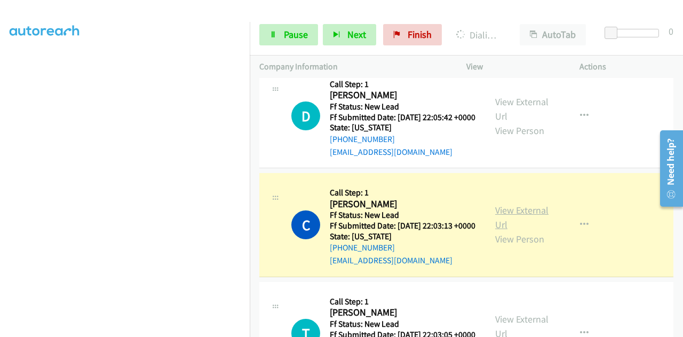
click at [537, 231] on link "View External Url" at bounding box center [521, 217] width 53 height 27
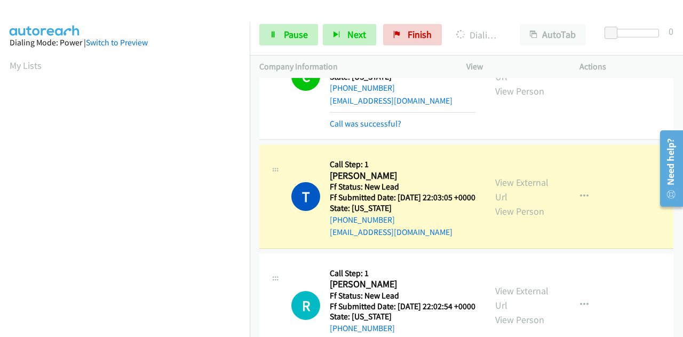
scroll to position [1121, 0]
click at [543, 202] on link "View External Url" at bounding box center [521, 189] width 53 height 27
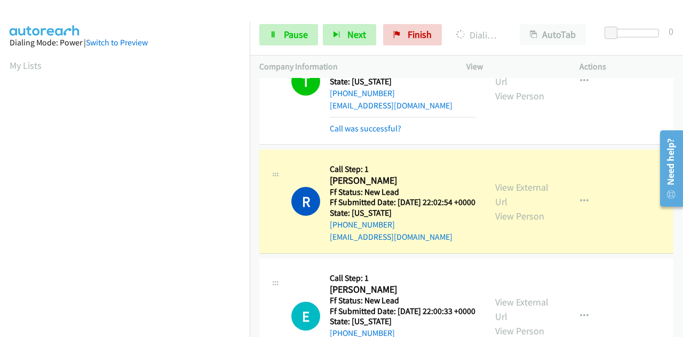
scroll to position [1281, 0]
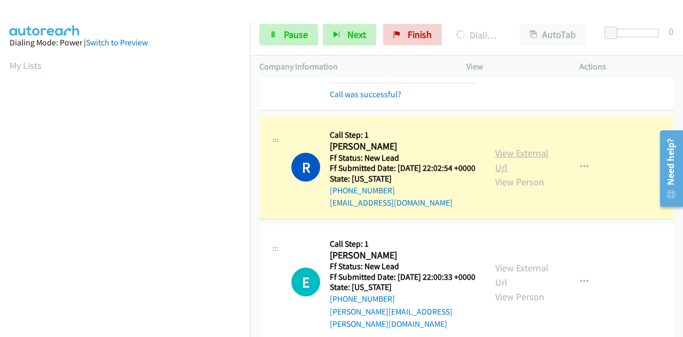
click at [525, 174] on link "View External Url" at bounding box center [521, 160] width 53 height 27
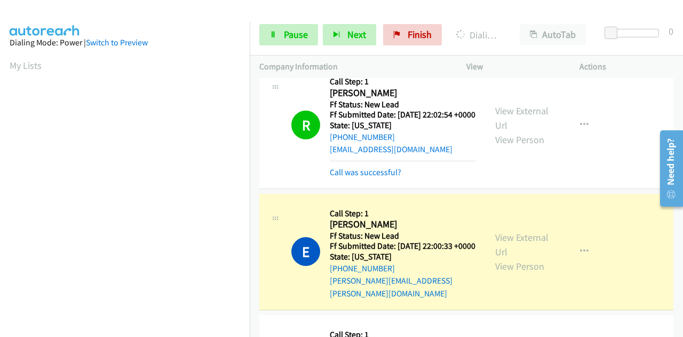
scroll to position [1388, 0]
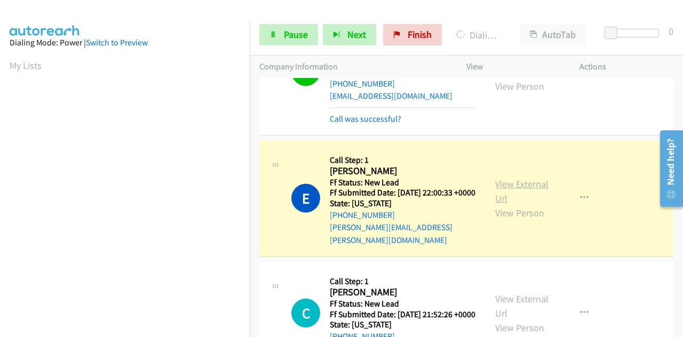
click at [501, 204] on link "View External Url" at bounding box center [521, 191] width 53 height 27
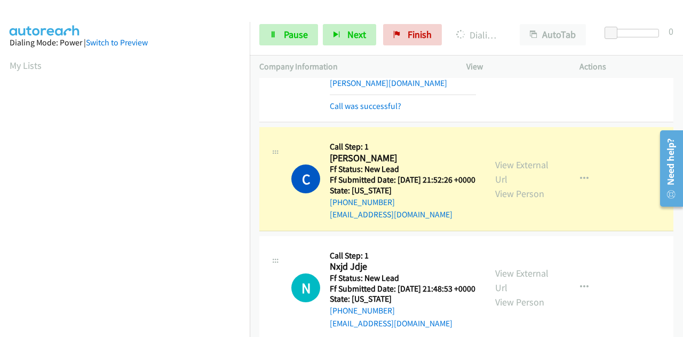
scroll to position [1548, 0]
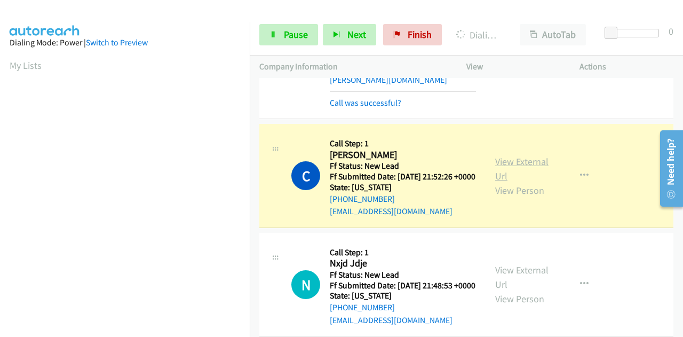
click at [509, 182] on link "View External Url" at bounding box center [521, 168] width 53 height 27
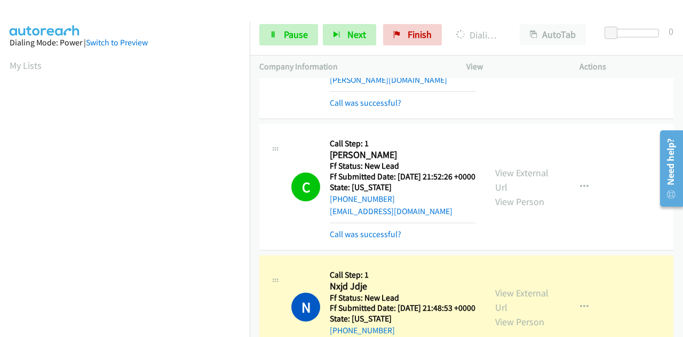
scroll to position [1708, 0]
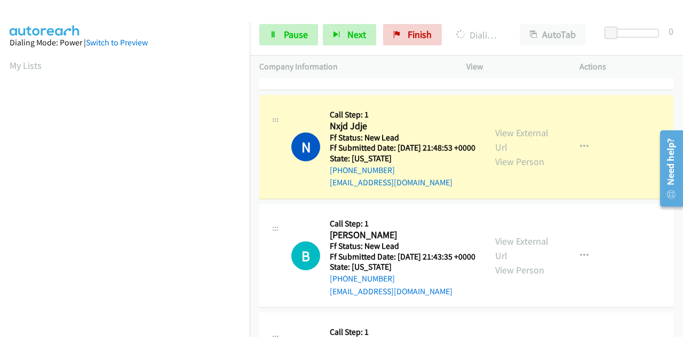
click at [545, 169] on div "View External Url View Person" at bounding box center [523, 146] width 56 height 43
click at [542, 153] on link "View External Url" at bounding box center [521, 140] width 53 height 27
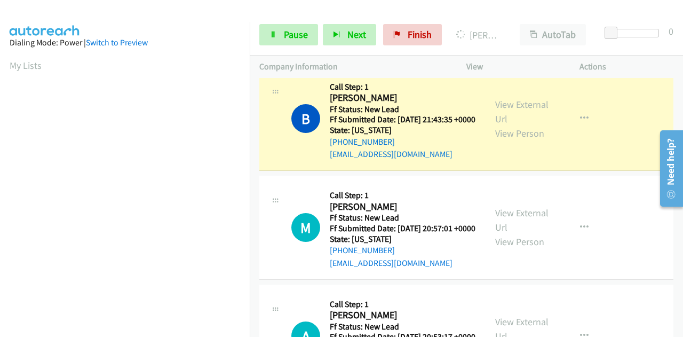
scroll to position [1868, 0]
click at [503, 124] on link "View External Url" at bounding box center [521, 111] width 53 height 27
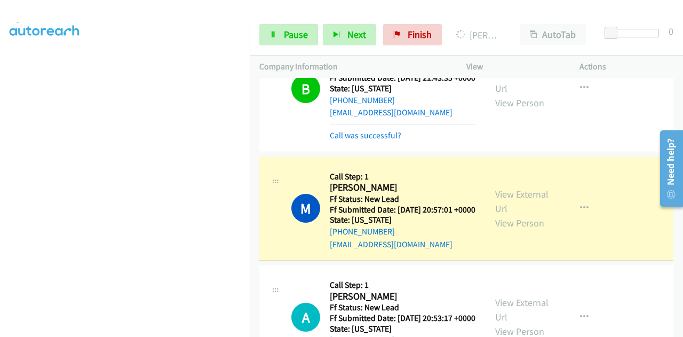
scroll to position [1975, 0]
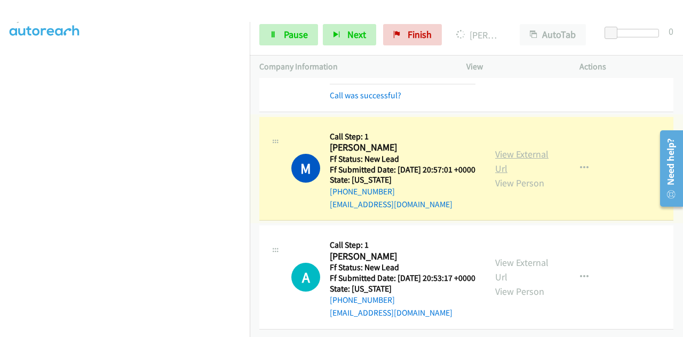
click at [496, 175] on link "View External Url" at bounding box center [521, 161] width 53 height 27
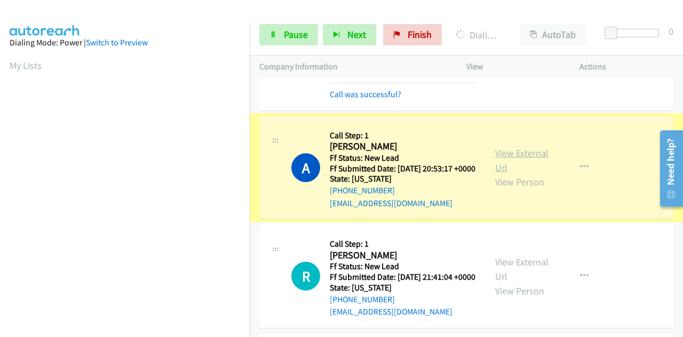
scroll to position [262, 0]
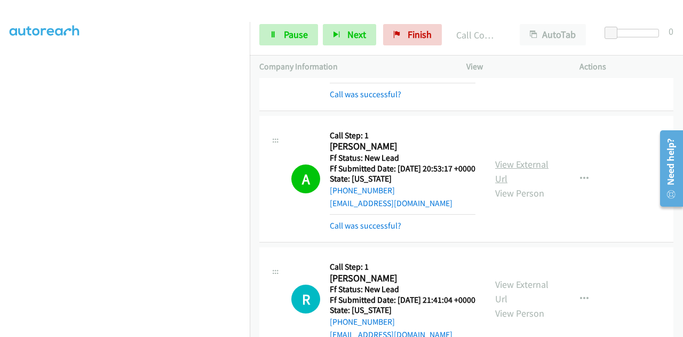
click at [498, 185] on link "View External Url" at bounding box center [521, 171] width 53 height 27
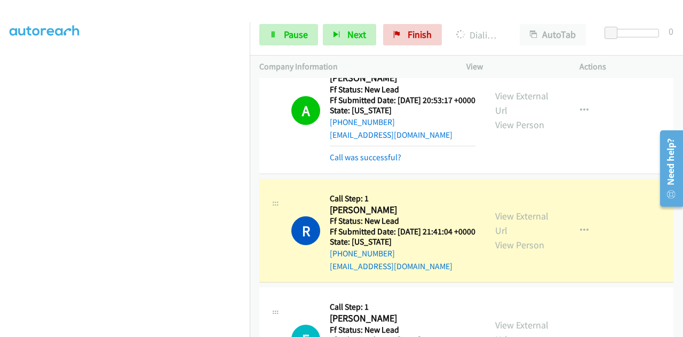
scroll to position [2189, 0]
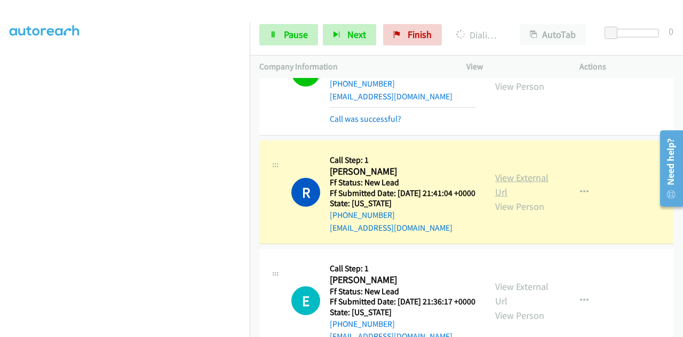
click at [496, 198] on link "View External Url" at bounding box center [521, 184] width 53 height 27
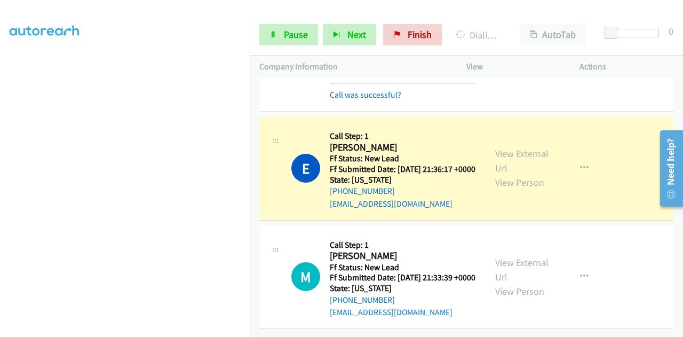
scroll to position [2518, 0]
drag, startPoint x: 500, startPoint y: 131, endPoint x: 494, endPoint y: 132, distance: 5.6
click at [532, 147] on link "View External Url" at bounding box center [521, 160] width 53 height 27
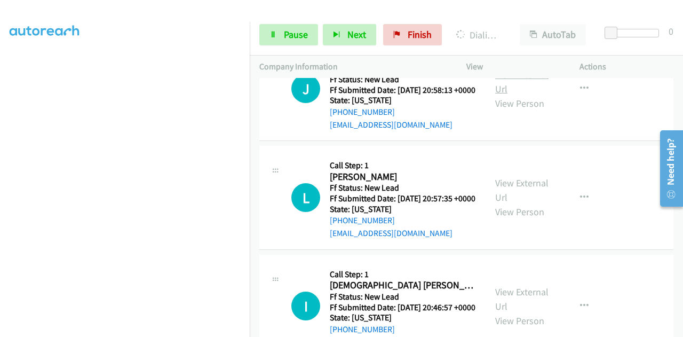
scroll to position [2678, 0]
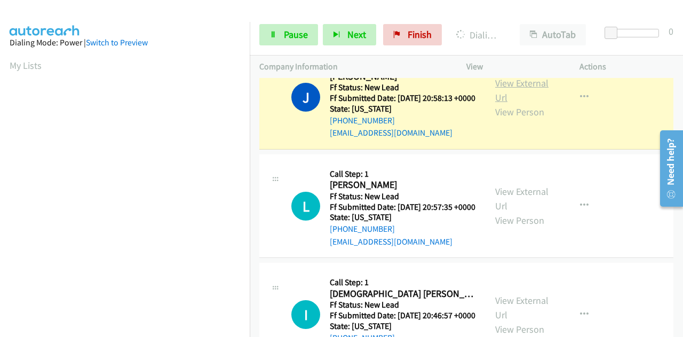
click at [495, 104] on link "View External Url" at bounding box center [521, 90] width 53 height 27
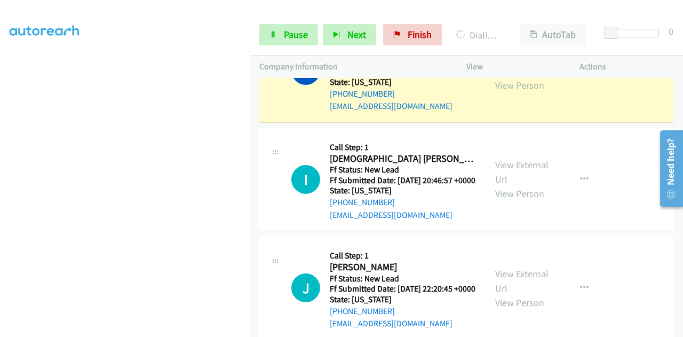
scroll to position [2838, 0]
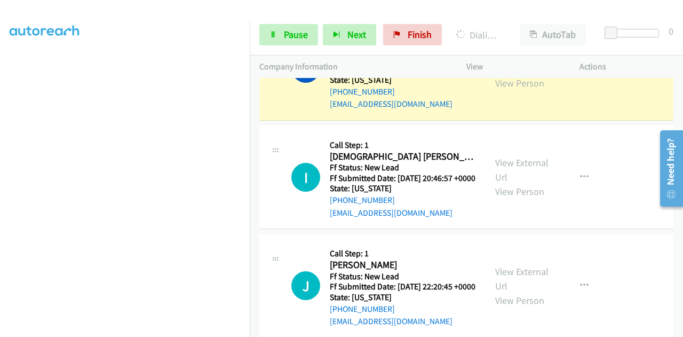
click at [530, 75] on link "View External Url" at bounding box center [521, 61] width 53 height 27
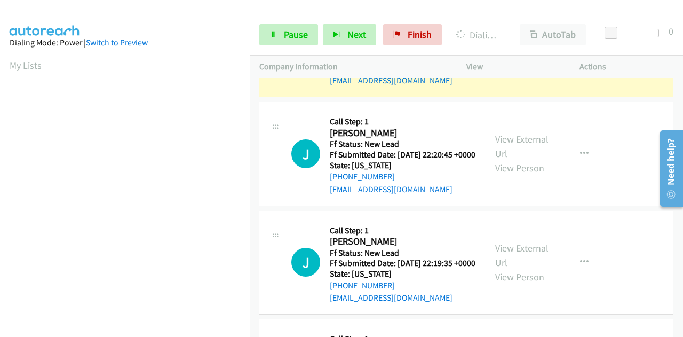
scroll to position [2998, 0]
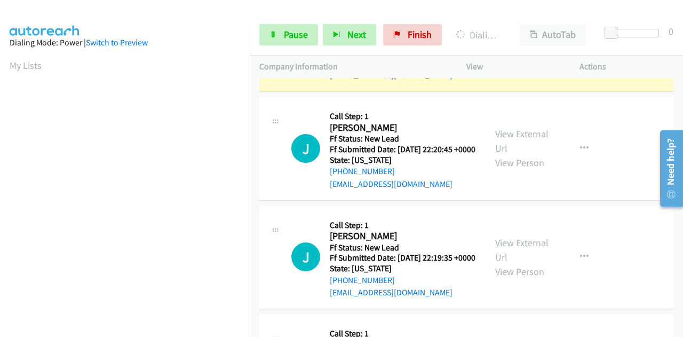
click at [503, 46] on link "View External Url" at bounding box center [521, 32] width 53 height 27
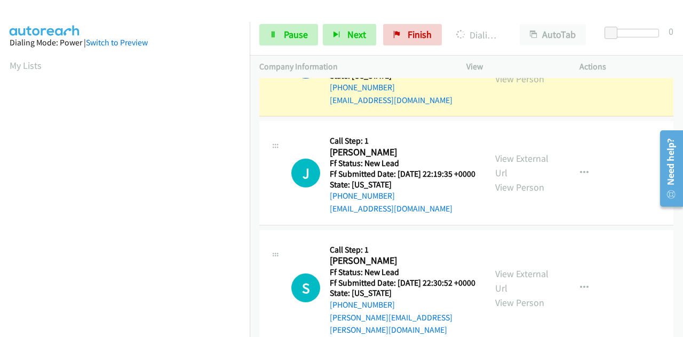
scroll to position [262, 0]
click at [495, 70] on link "View External Url" at bounding box center [521, 57] width 53 height 27
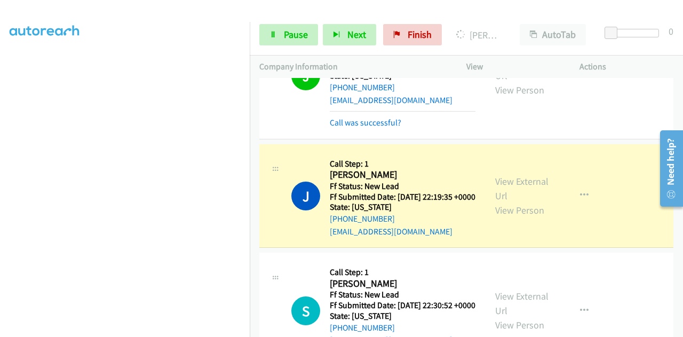
scroll to position [3318, 0]
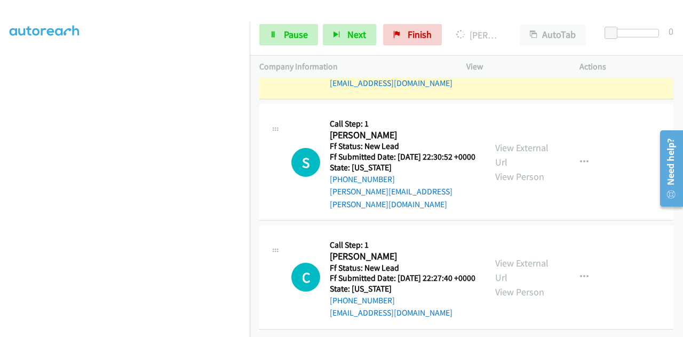
click at [510, 53] on link "View External Url" at bounding box center [521, 40] width 53 height 27
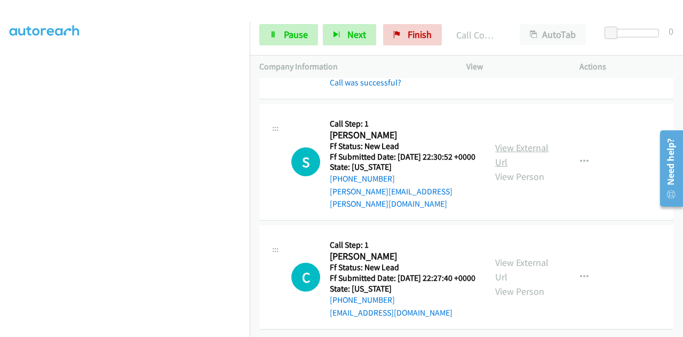
click at [506, 161] on link "View External Url" at bounding box center [521, 154] width 53 height 27
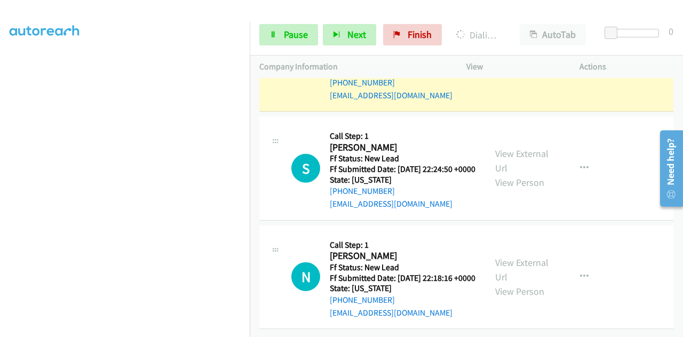
scroll to position [3585, 0]
click at [531, 66] on link "View External Url" at bounding box center [521, 52] width 53 height 27
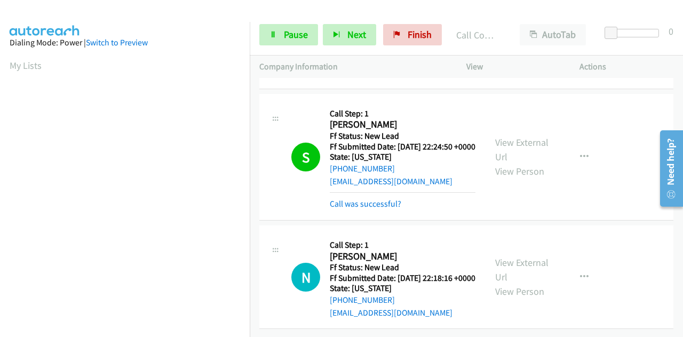
scroll to position [262, 0]
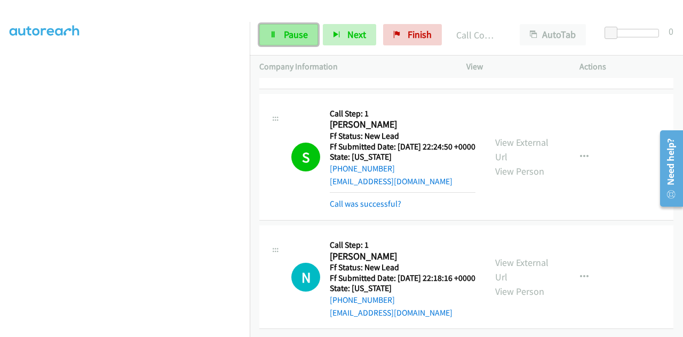
click at [287, 35] on span "Pause" at bounding box center [296, 34] width 24 height 12
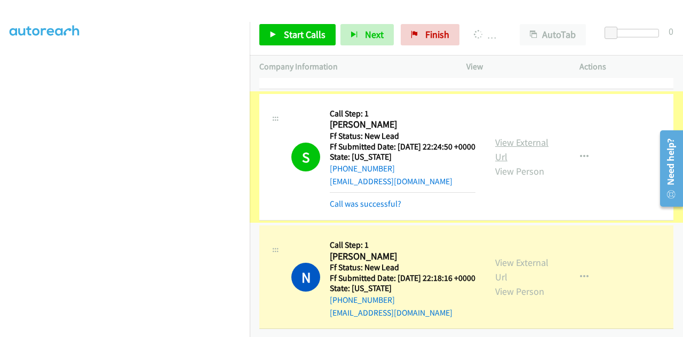
scroll to position [3814, 0]
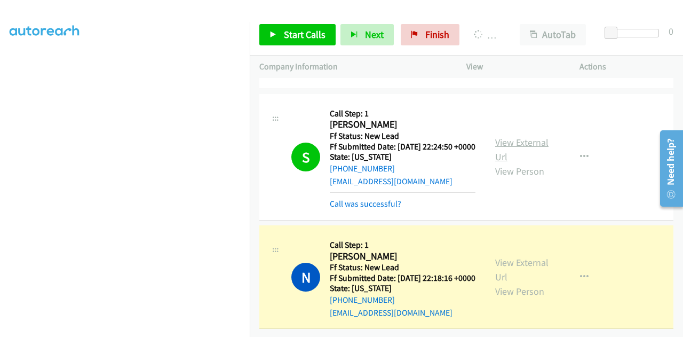
click at [512, 136] on link "View External Url" at bounding box center [521, 149] width 53 height 27
click at [508, 256] on link "View External Url" at bounding box center [521, 269] width 53 height 27
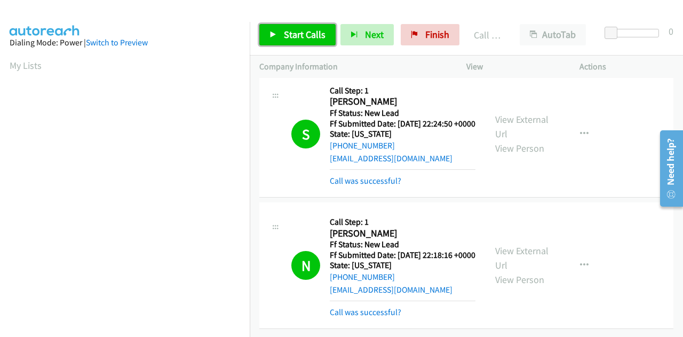
click at [295, 35] on span "Start Calls" at bounding box center [305, 34] width 42 height 12
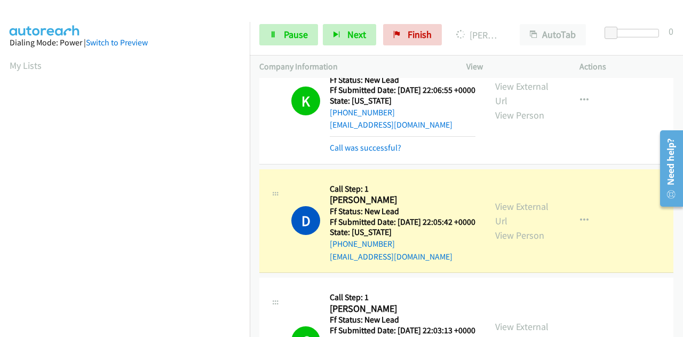
scroll to position [953, 0]
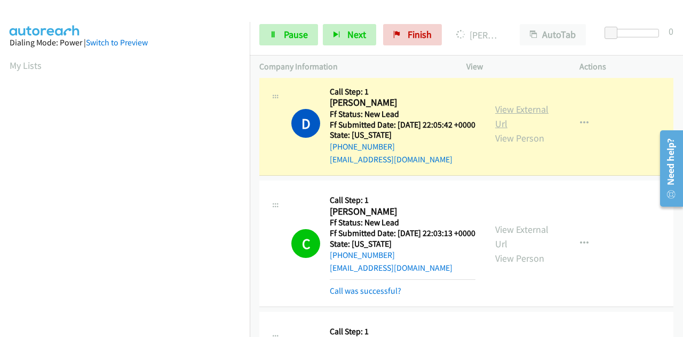
click at [523, 130] on link "View External Url" at bounding box center [521, 116] width 53 height 27
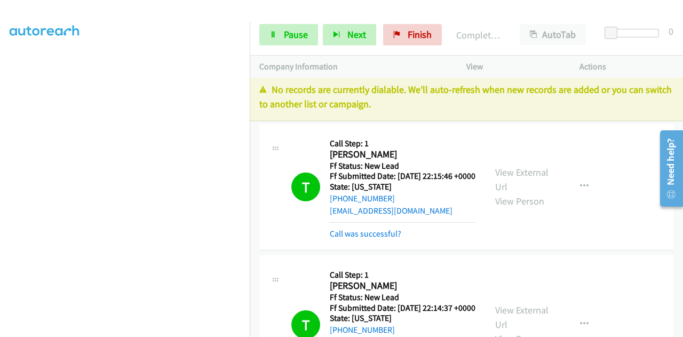
scroll to position [0, 0]
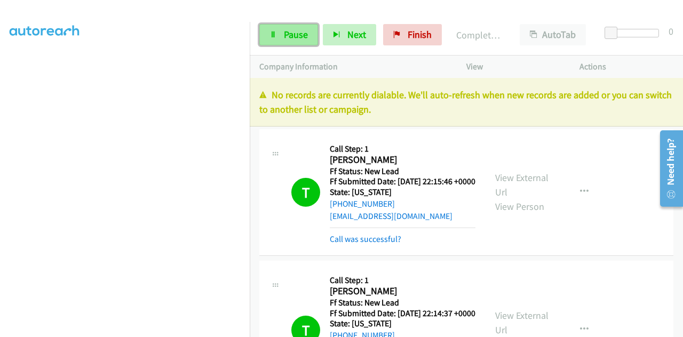
click at [295, 30] on span "Pause" at bounding box center [296, 34] width 24 height 12
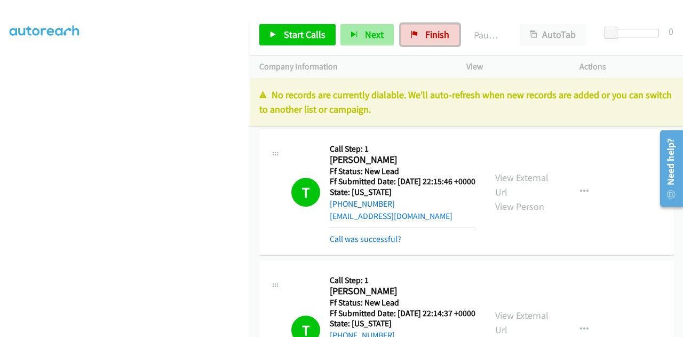
drag, startPoint x: 414, startPoint y: 31, endPoint x: 390, endPoint y: 36, distance: 24.9
click at [414, 31] on icon at bounding box center [414, 34] width 7 height 7
